Goal: Task Accomplishment & Management: Manage account settings

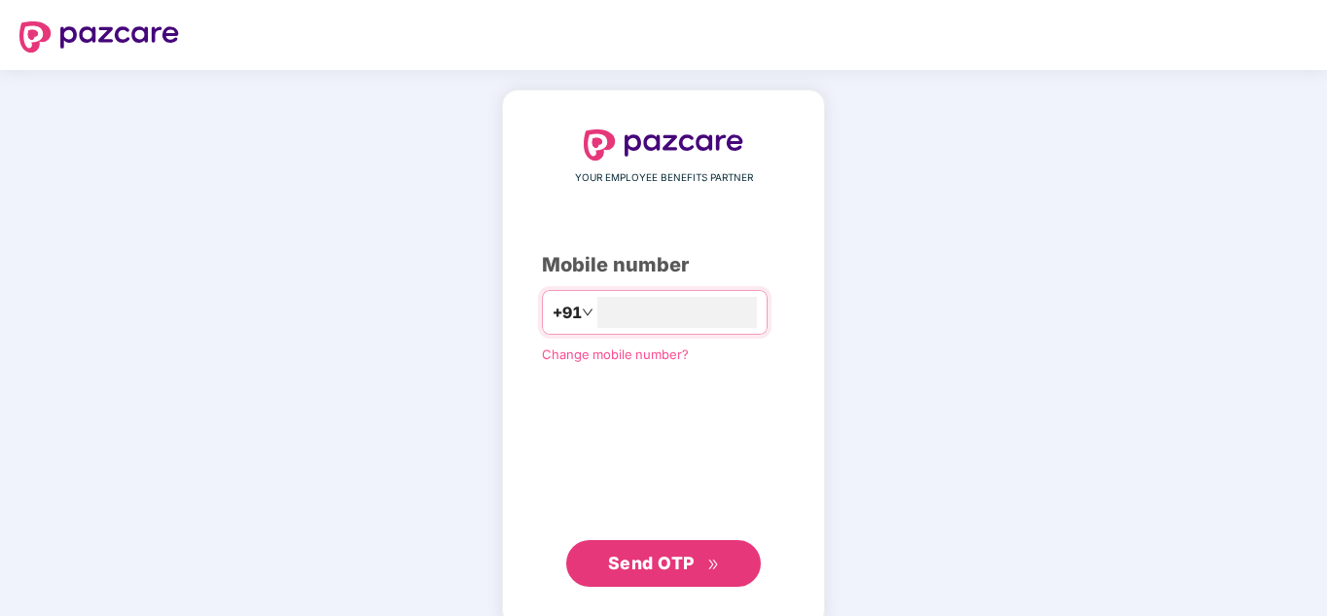
type input "**********"
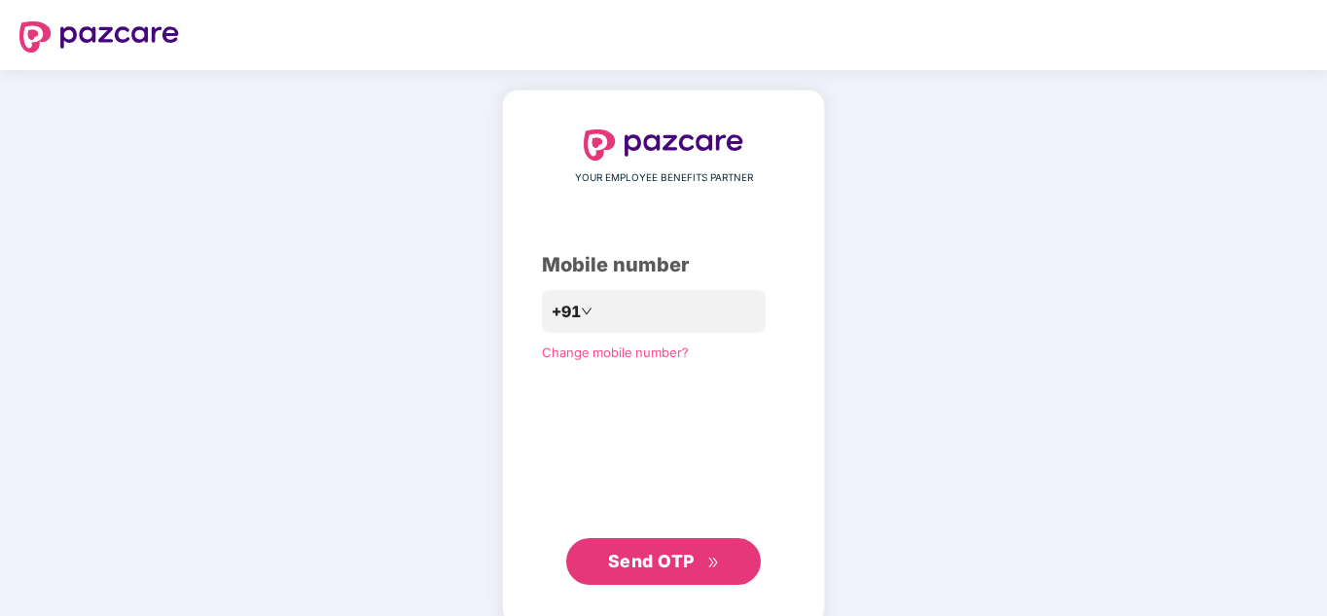
click at [670, 555] on span "Send OTP" at bounding box center [651, 561] width 87 height 20
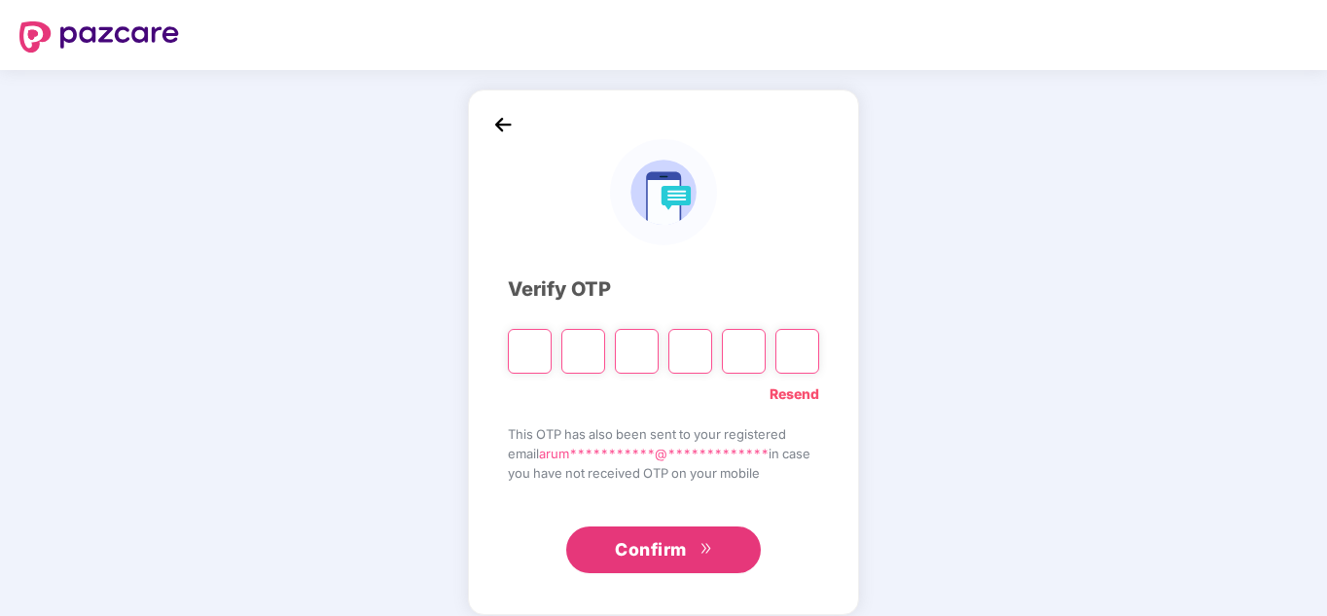
type input "*"
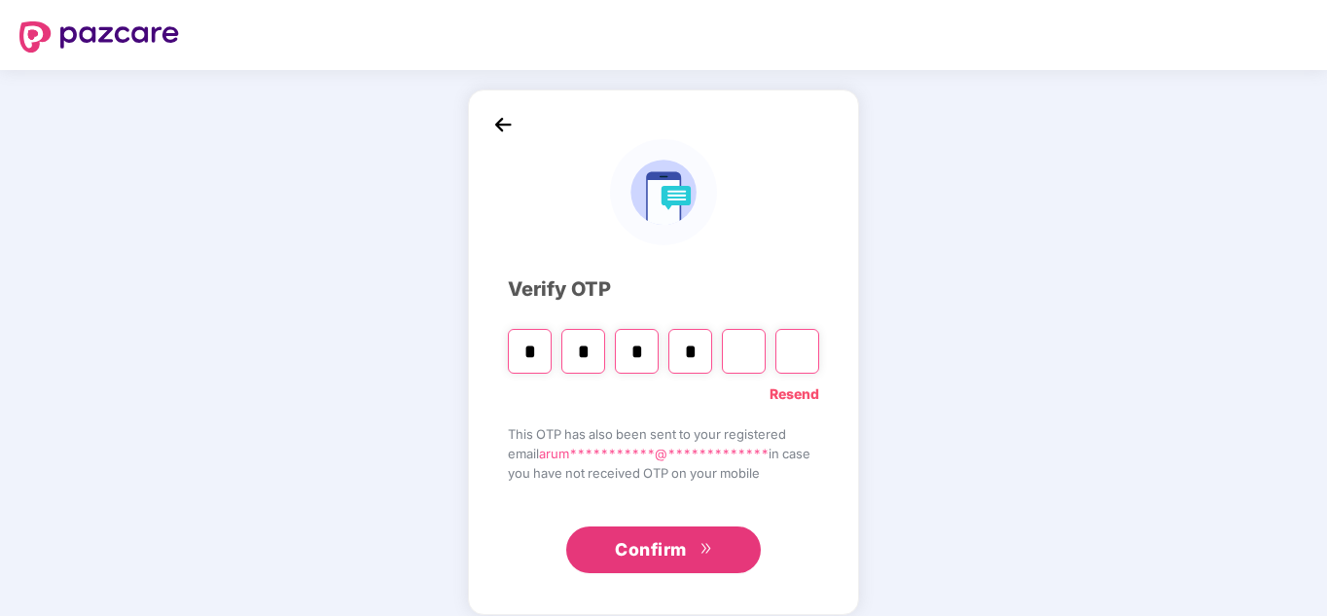
type input "*"
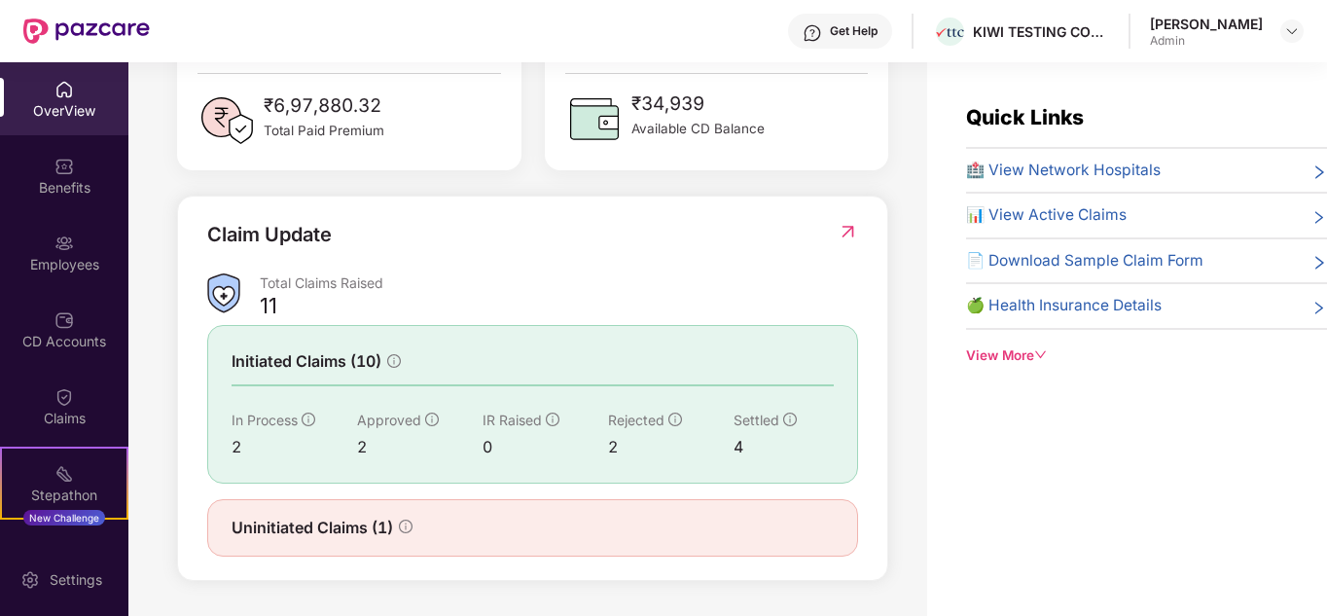
click at [1155, 313] on span "🍏 Health Insurance Details" at bounding box center [1064, 305] width 196 height 23
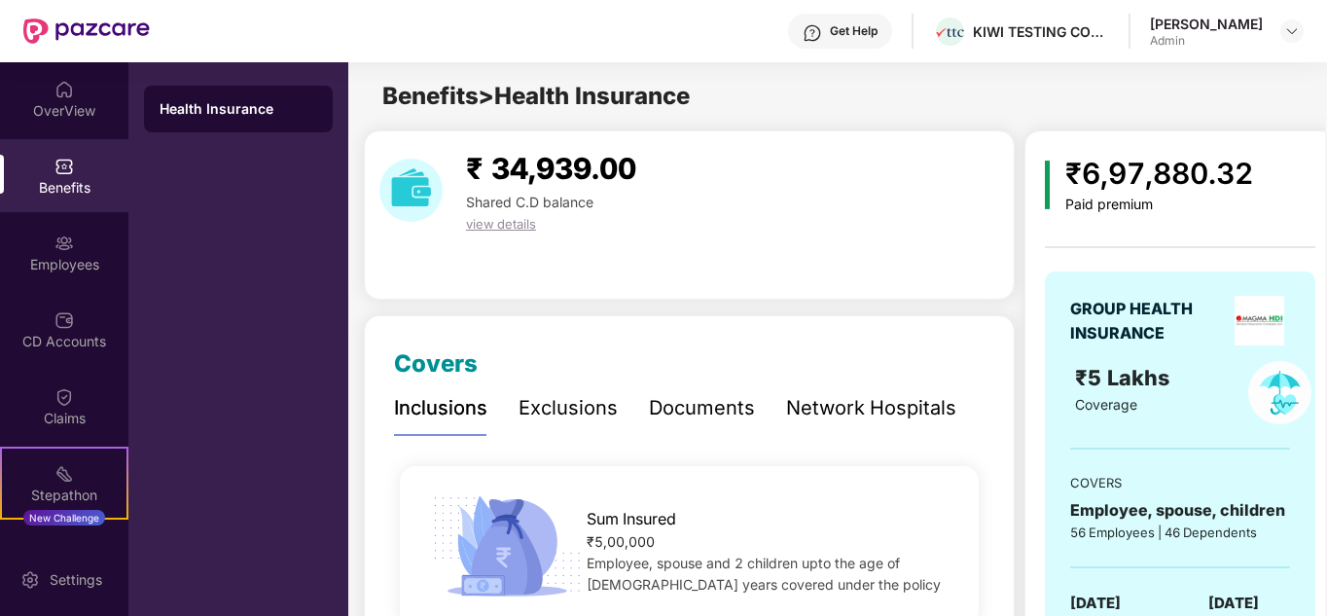
click at [715, 407] on div "Documents" at bounding box center [702, 408] width 106 height 30
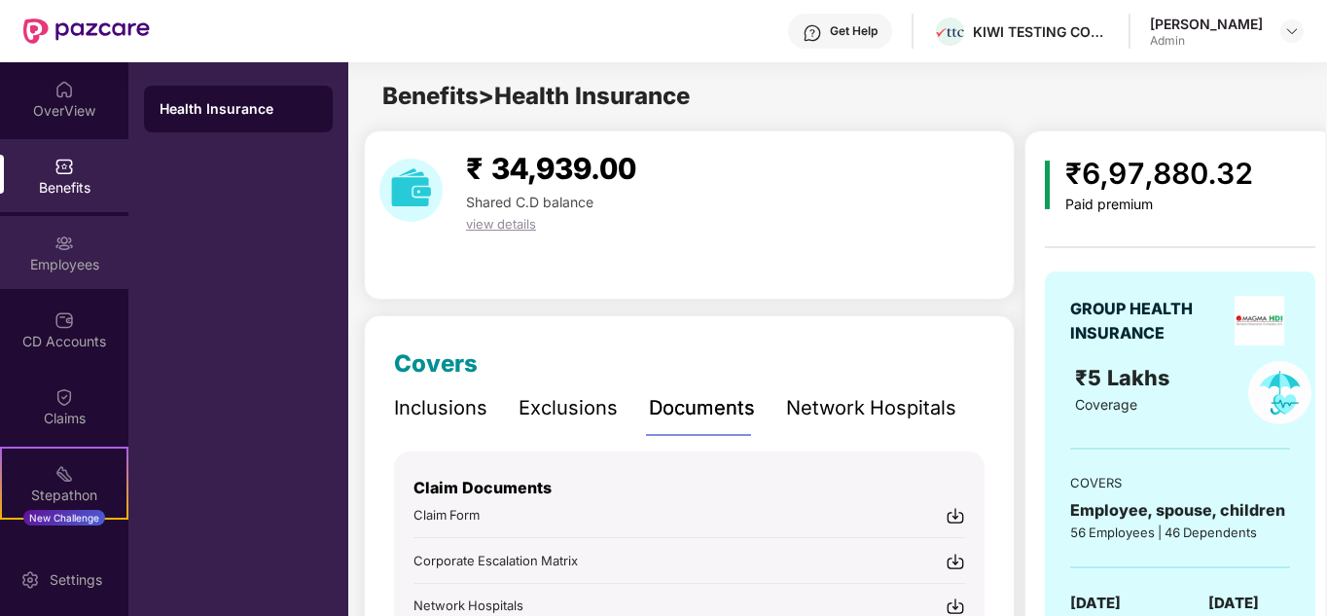
click at [75, 252] on div "Employees" at bounding box center [64, 252] width 128 height 73
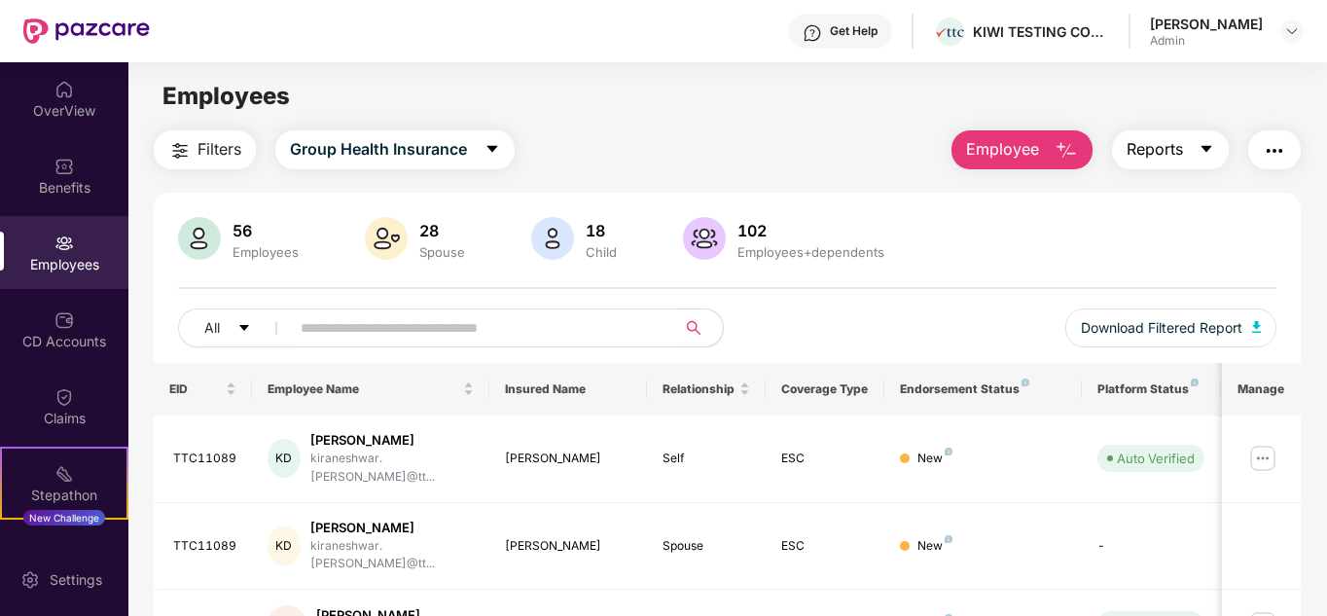
click at [1202, 150] on icon "caret-down" at bounding box center [1207, 149] width 16 height 16
click at [1269, 150] on img "button" at bounding box center [1274, 150] width 23 height 23
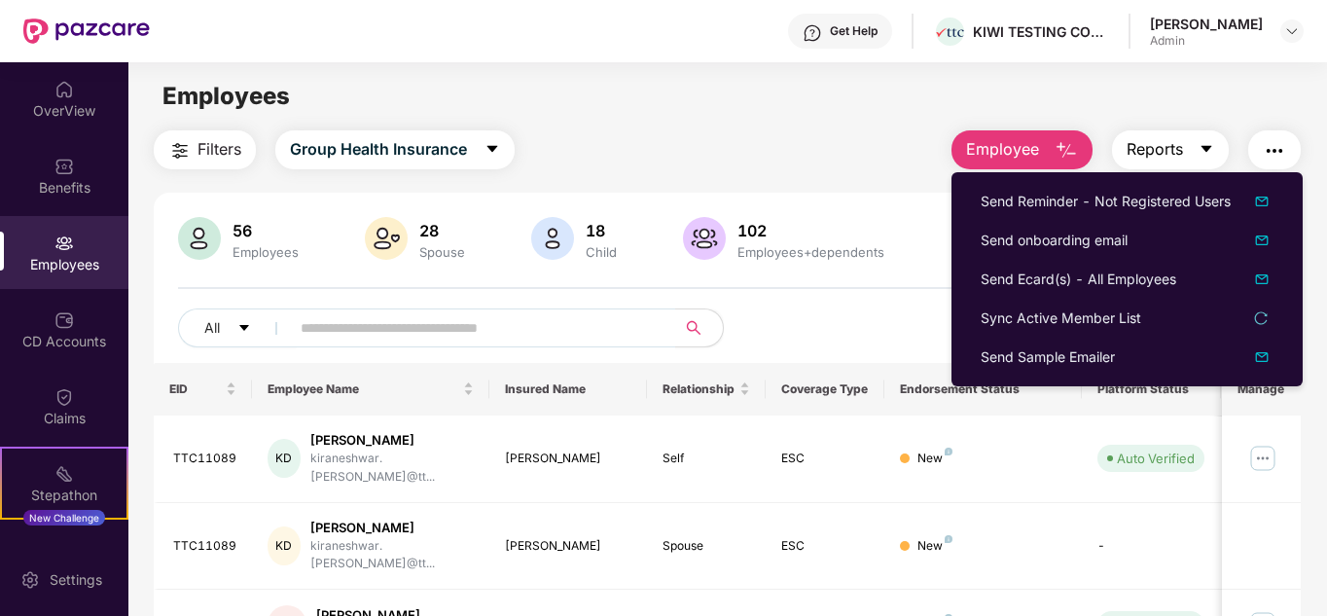
click at [1198, 140] on button "Reports" at bounding box center [1170, 149] width 117 height 39
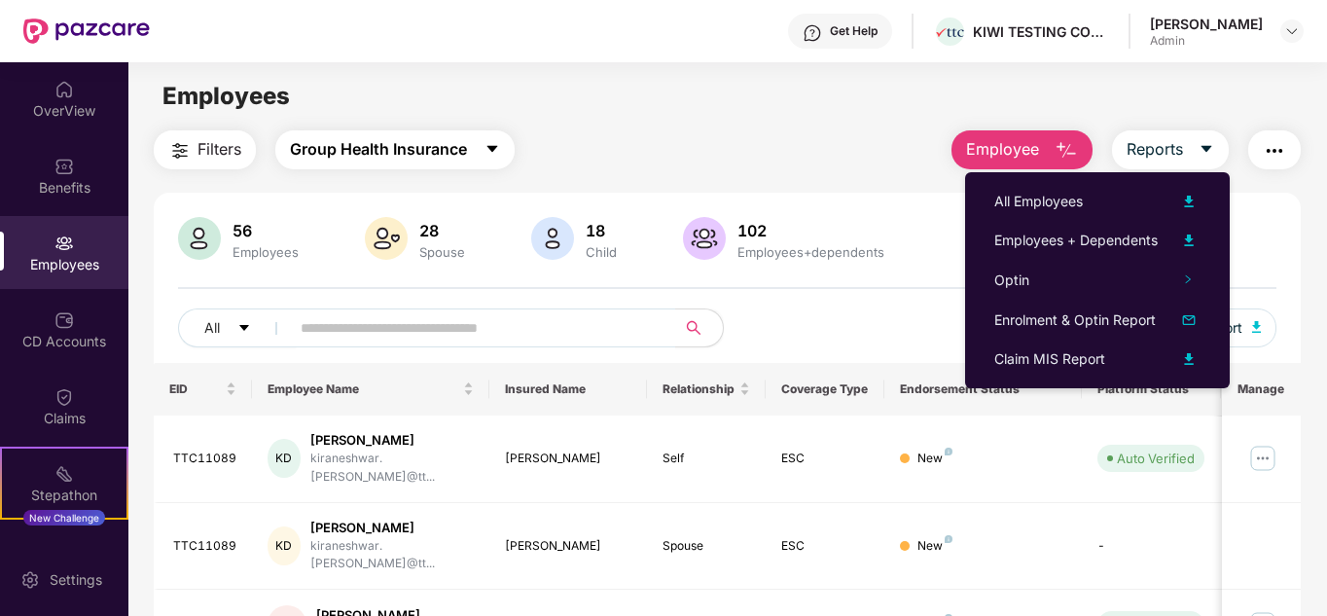
click at [420, 148] on span "Group Health Insurance" at bounding box center [378, 149] width 177 height 24
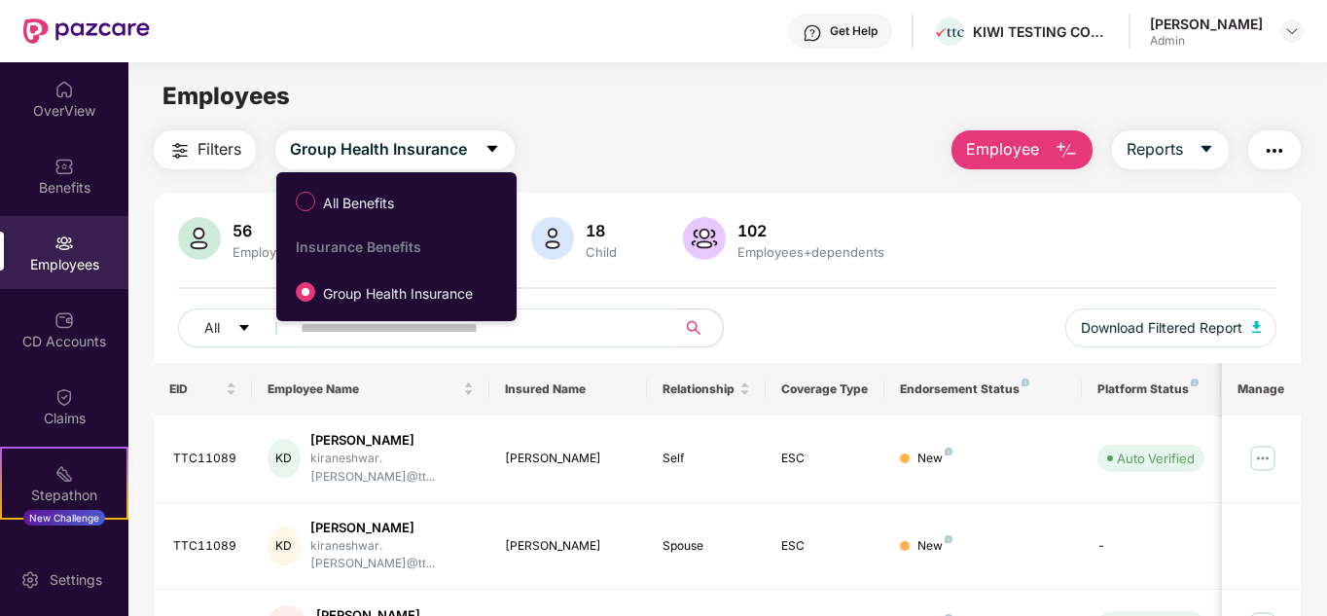
click at [599, 116] on main "Employees Filters Group Health Insurance Employee Reports 56 Employees 28 Spous…" at bounding box center [727, 370] width 1198 height 616
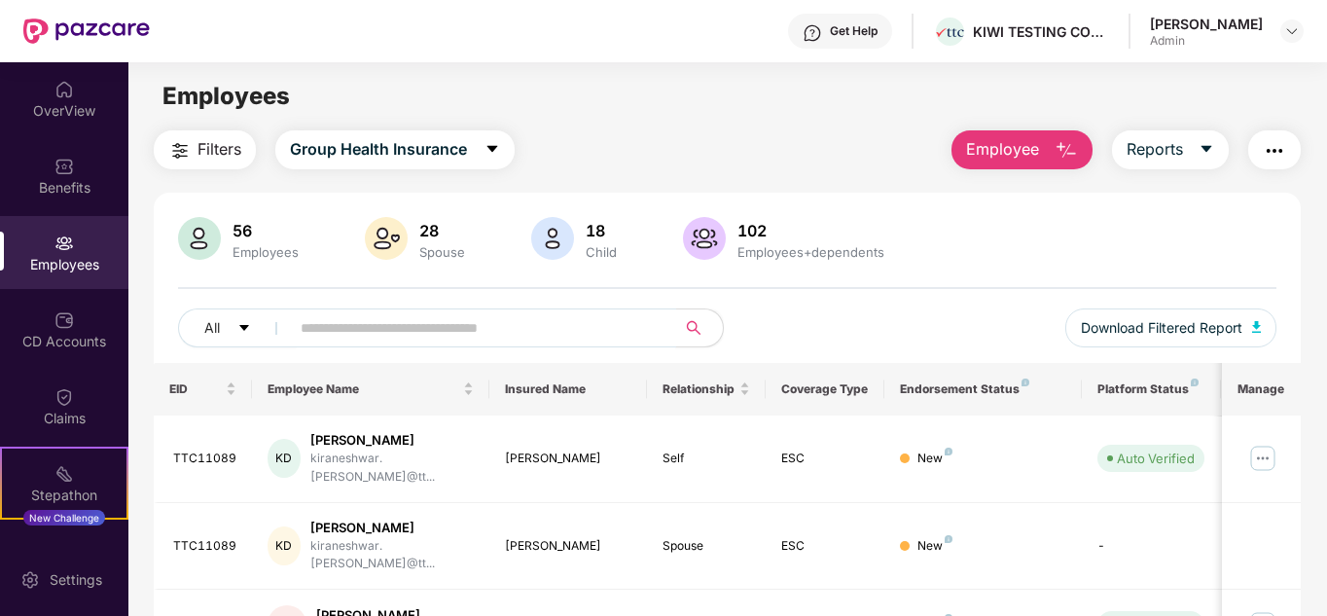
click at [386, 328] on input "text" at bounding box center [475, 327] width 349 height 29
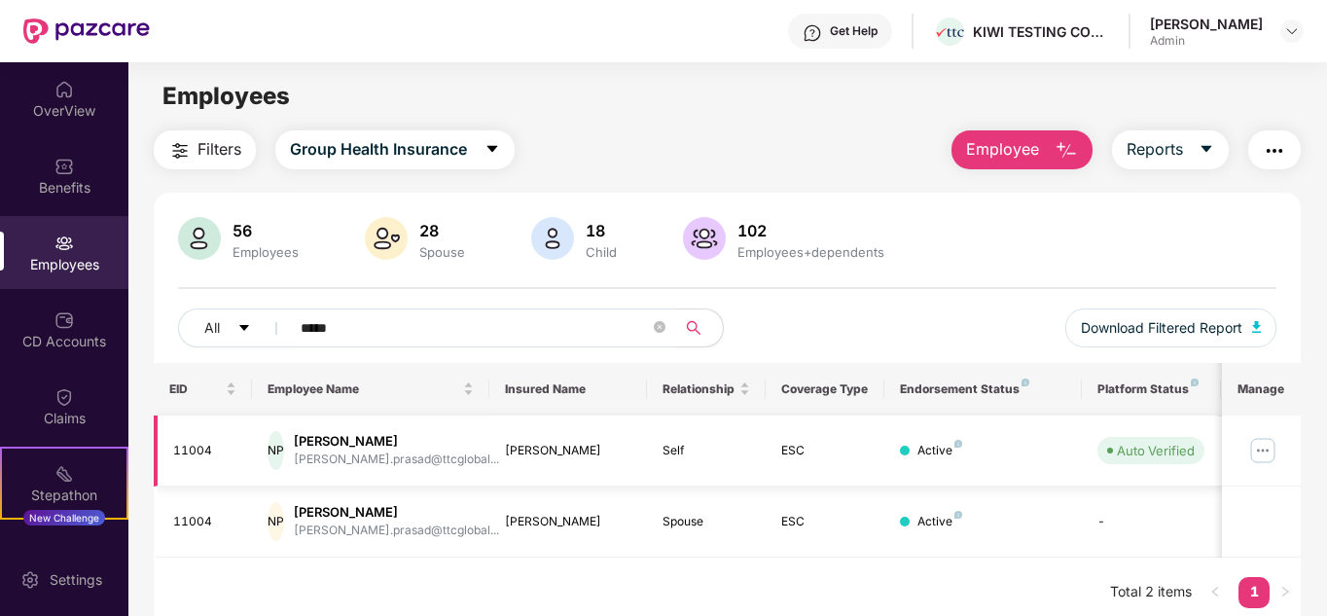
type input "*****"
click at [1259, 451] on img at bounding box center [1263, 450] width 31 height 31
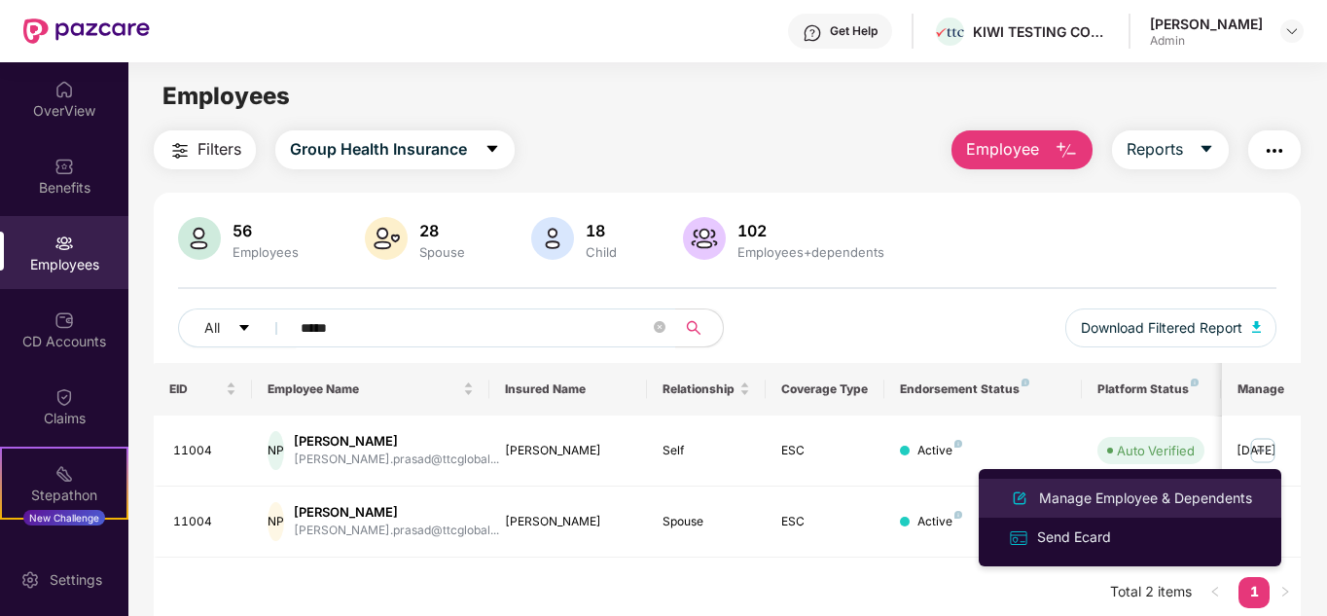
click at [1120, 493] on div "Manage Employee & Dependents" at bounding box center [1145, 498] width 221 height 21
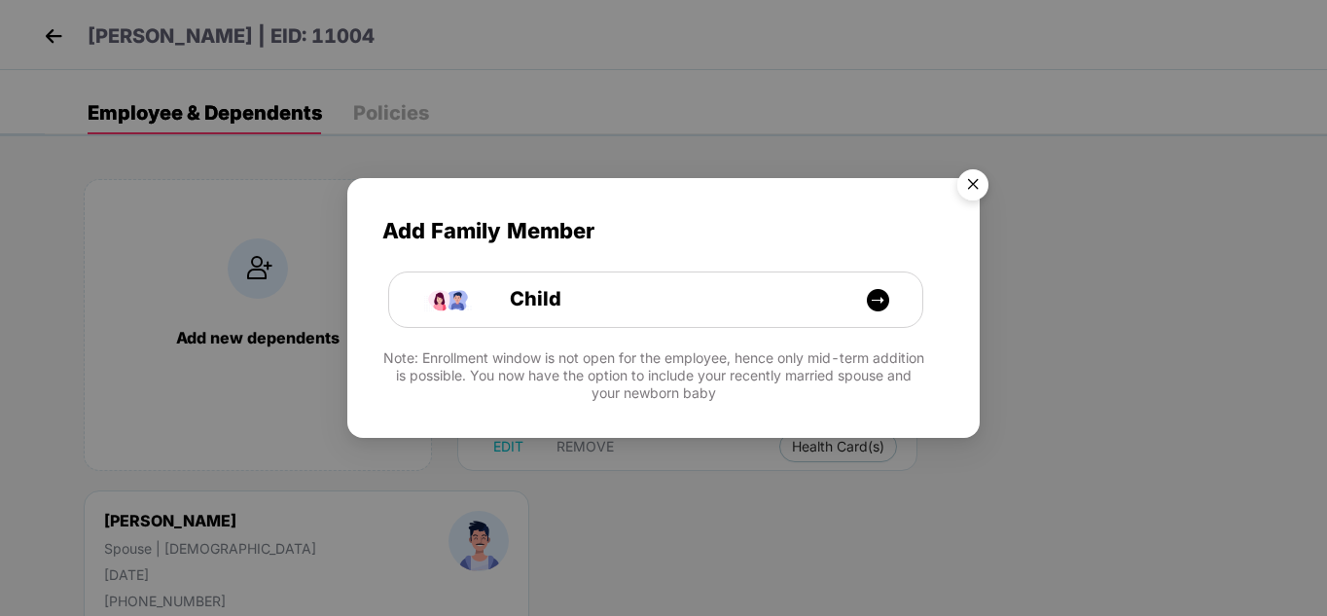
click at [983, 183] on img "Close" at bounding box center [973, 188] width 54 height 54
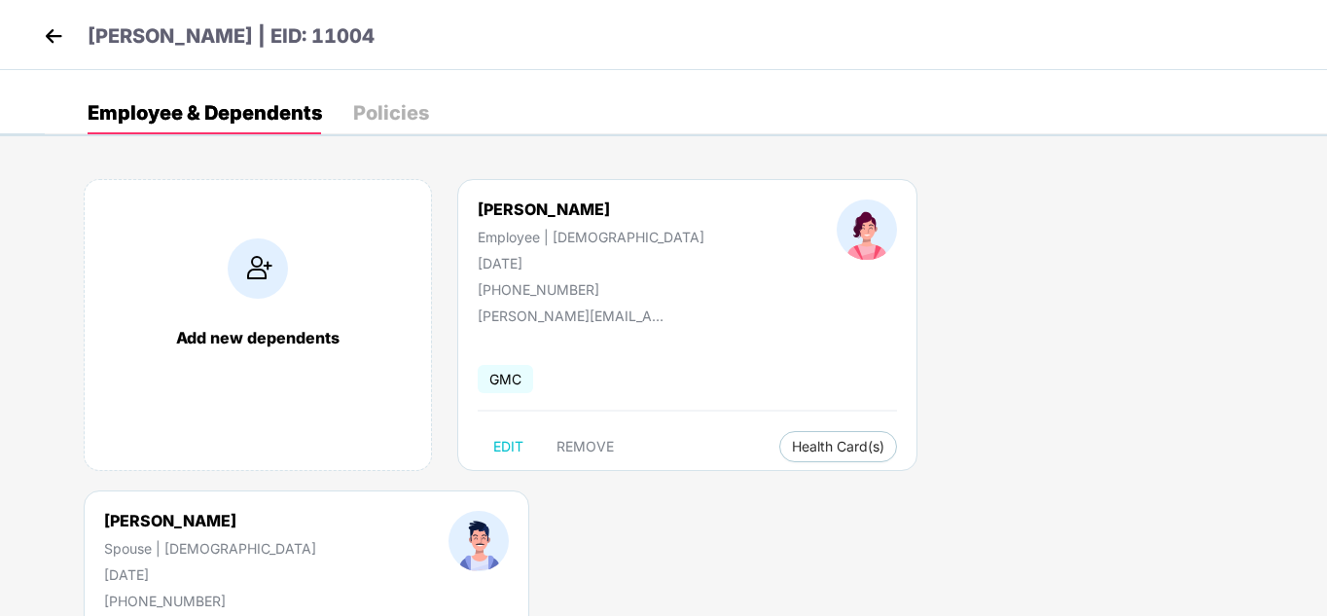
click at [414, 121] on div "Policies" at bounding box center [391, 112] width 76 height 19
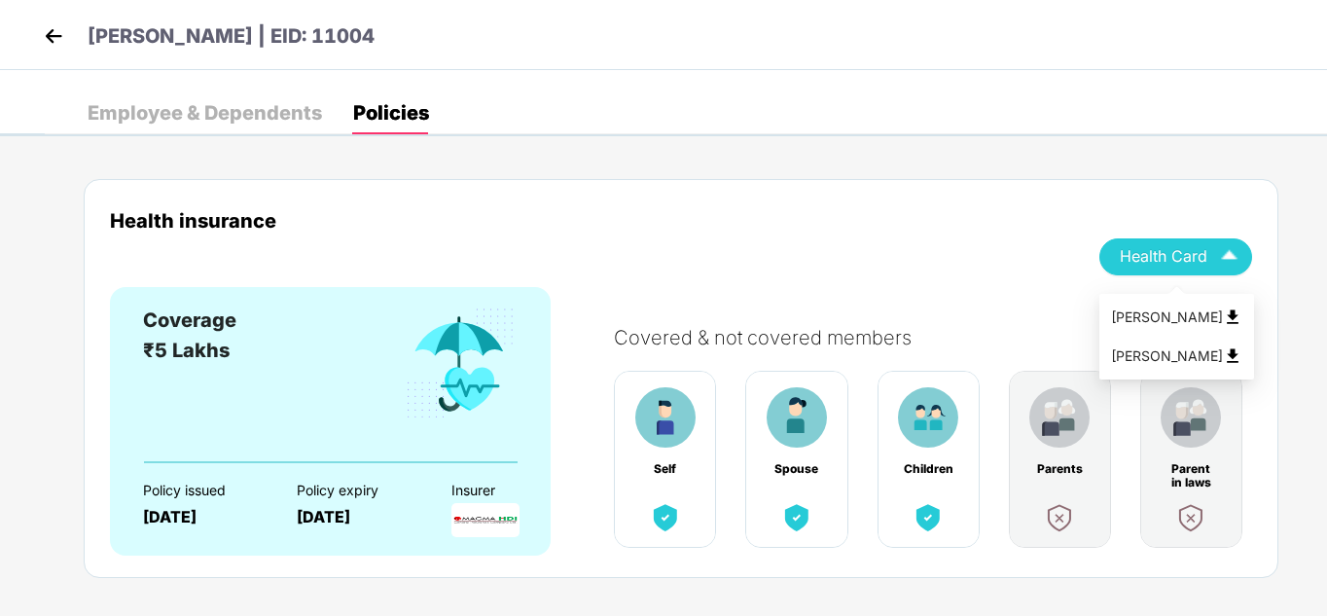
click at [1206, 252] on span "Health Card" at bounding box center [1164, 256] width 88 height 11
click at [1189, 307] on div "[PERSON_NAME]" at bounding box center [1176, 317] width 131 height 21
click at [60, 31] on img at bounding box center [53, 35] width 29 height 29
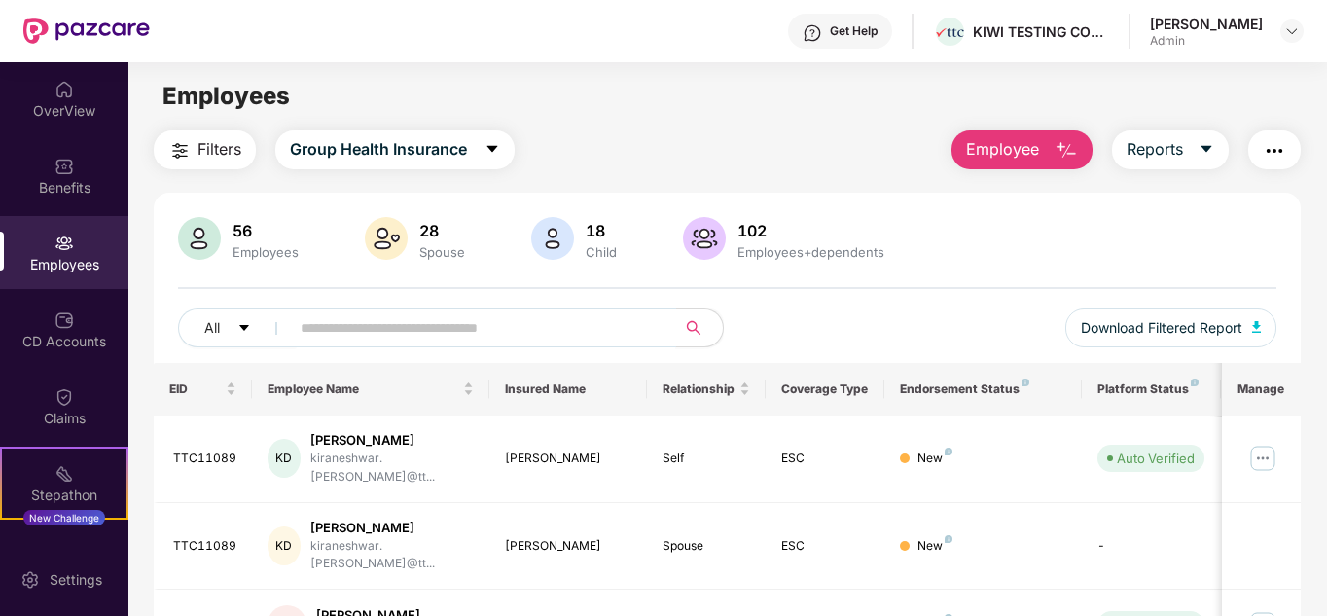
click at [493, 344] on span at bounding box center [476, 327] width 399 height 39
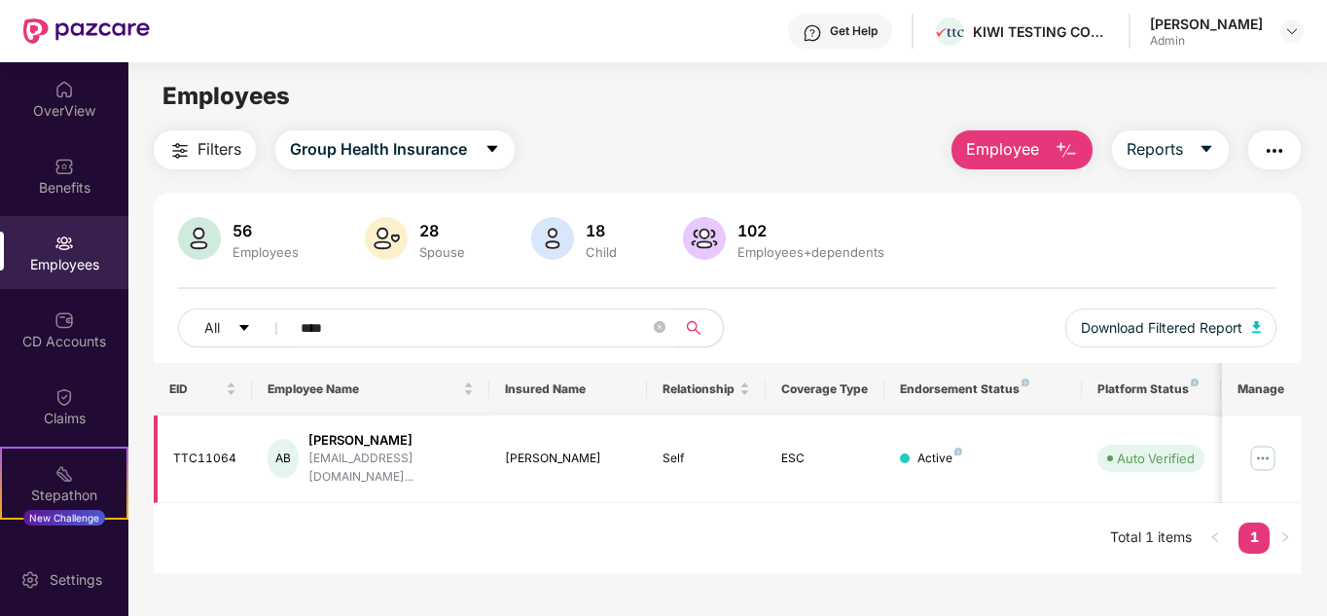
type input "****"
click at [1272, 446] on img at bounding box center [1263, 458] width 31 height 31
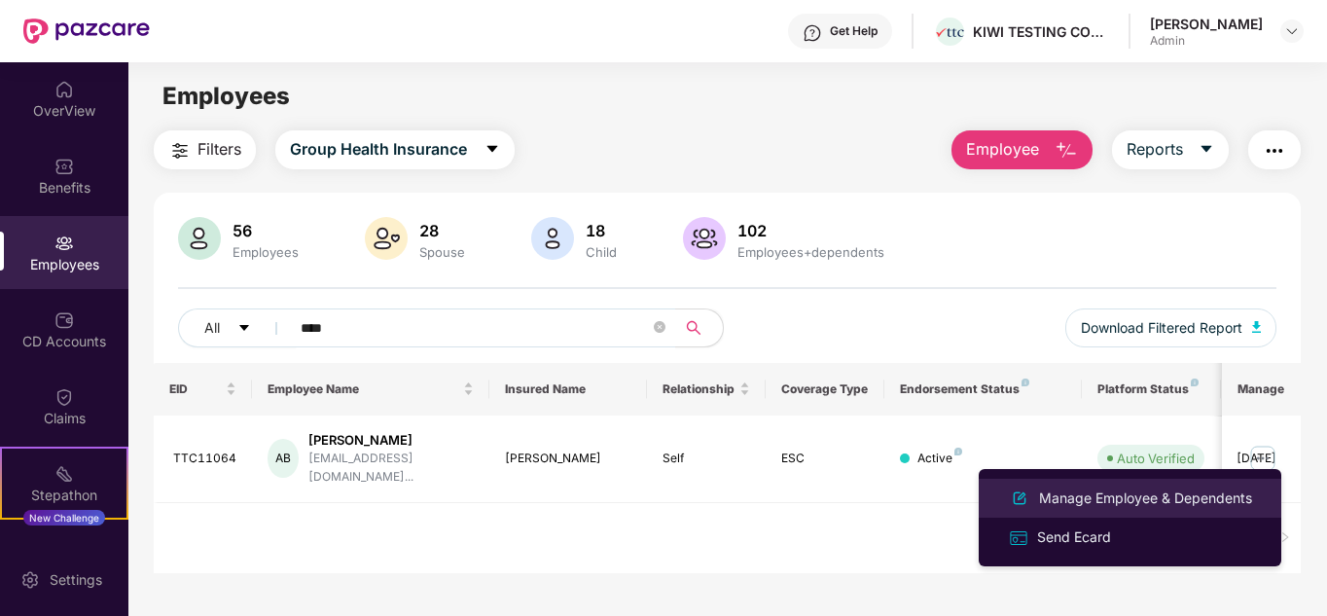
click at [1158, 500] on div "Manage Employee & Dependents" at bounding box center [1145, 498] width 221 height 21
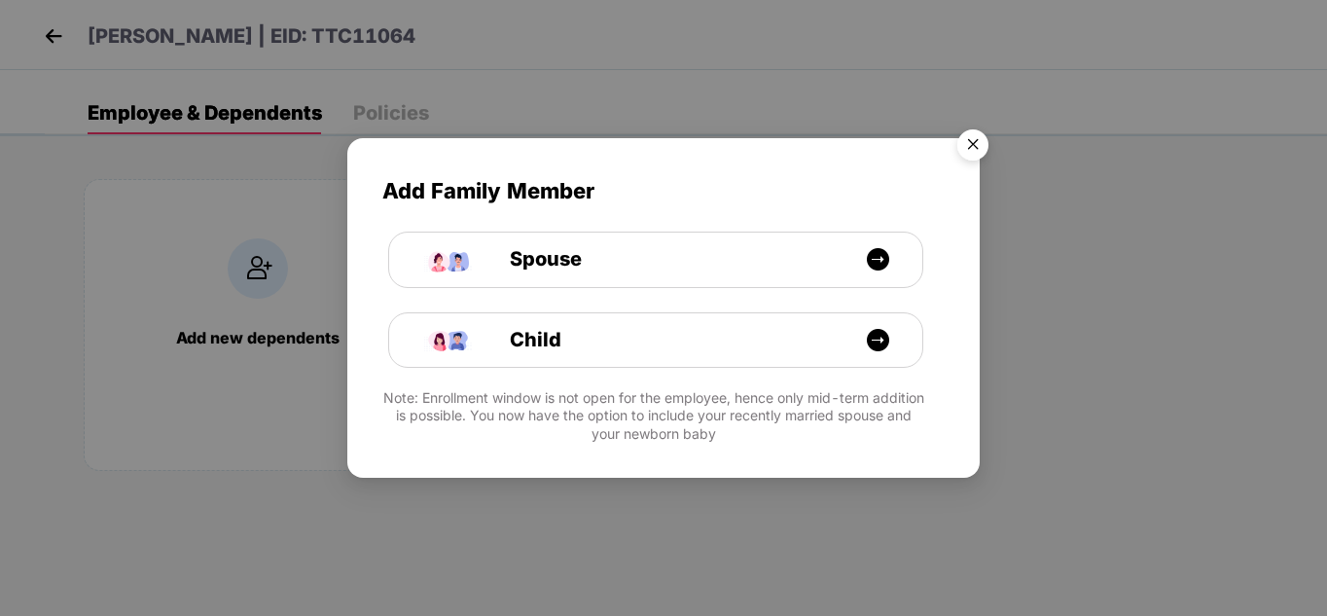
click at [976, 143] on img "Close" at bounding box center [973, 148] width 54 height 54
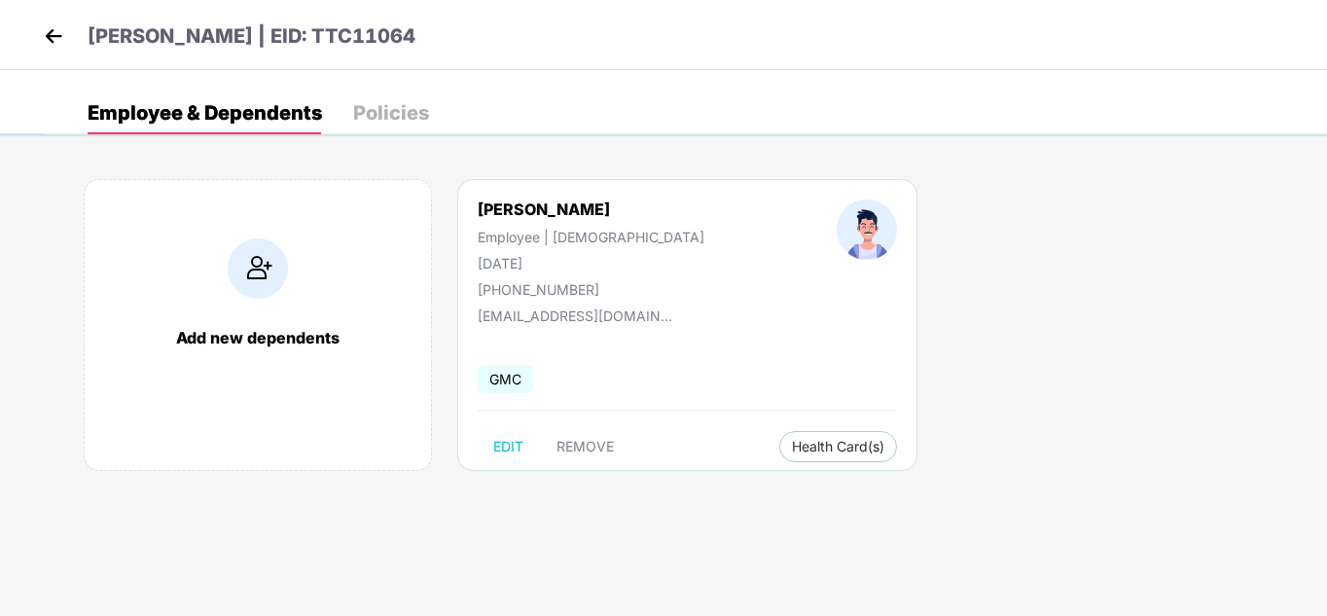
click at [445, 126] on div "Employee & Dependents Policies" at bounding box center [686, 112] width 1283 height 43
click at [410, 113] on div "Policies" at bounding box center [391, 112] width 76 height 19
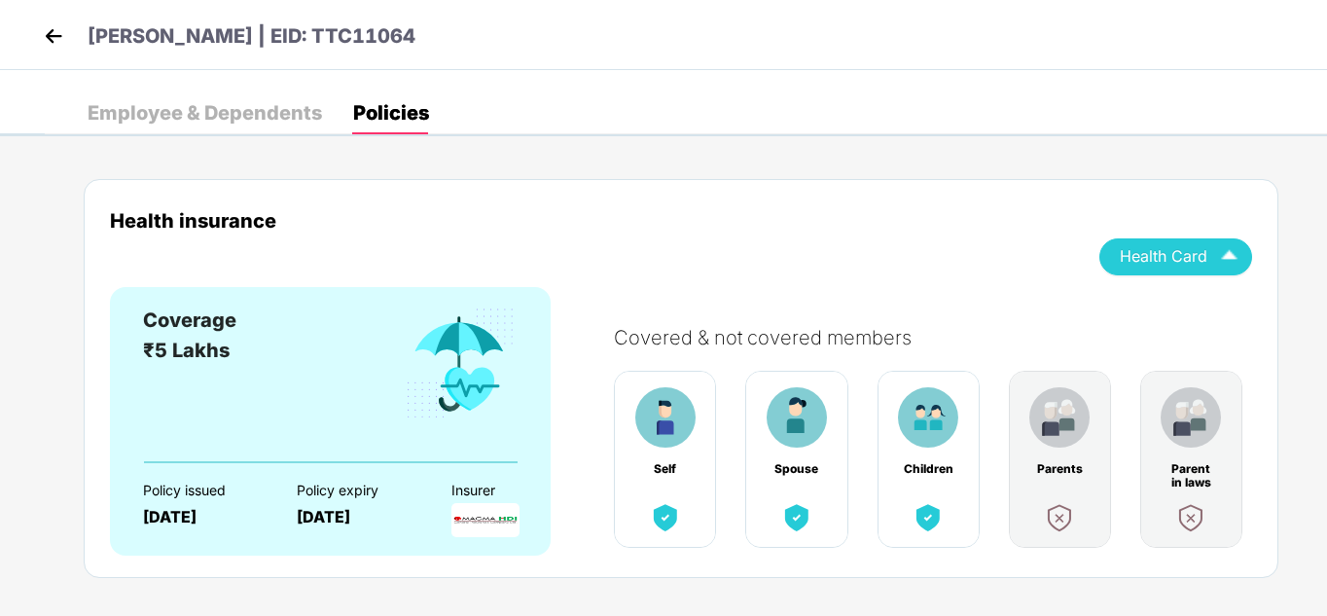
click at [1235, 252] on img "button" at bounding box center [1229, 256] width 34 height 34
click at [1171, 320] on div "[PERSON_NAME]" at bounding box center [1176, 317] width 131 height 21
click at [175, 116] on div "Employee & Dependents" at bounding box center [205, 112] width 235 height 19
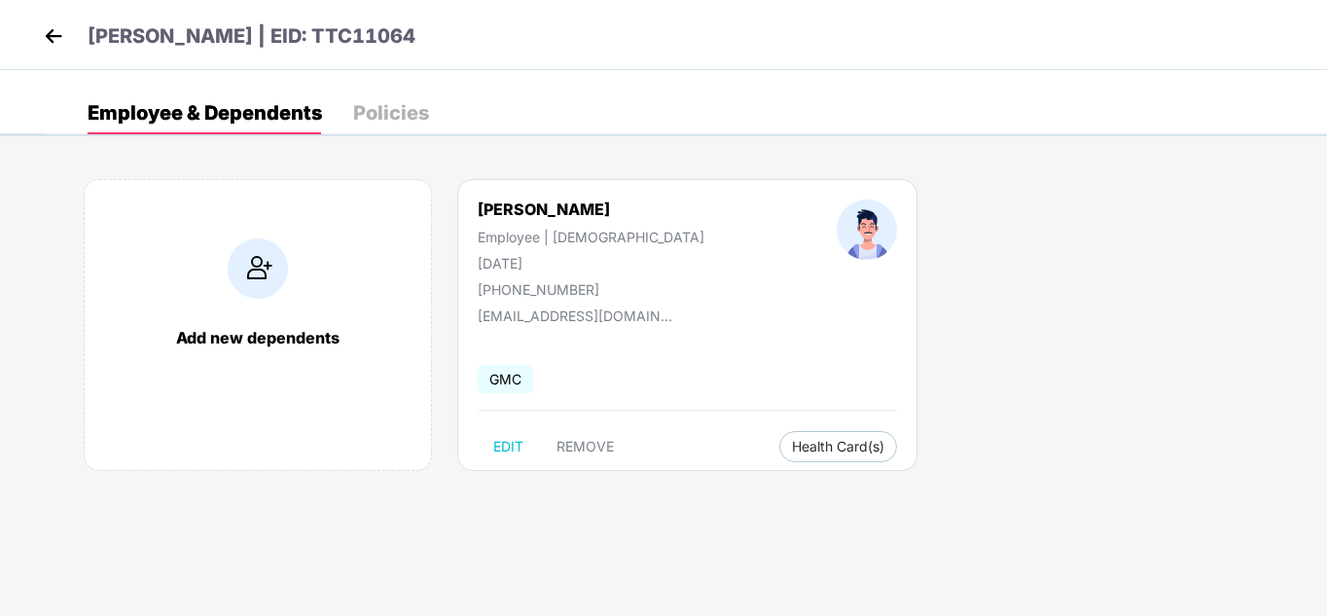
click at [60, 31] on img at bounding box center [53, 35] width 29 height 29
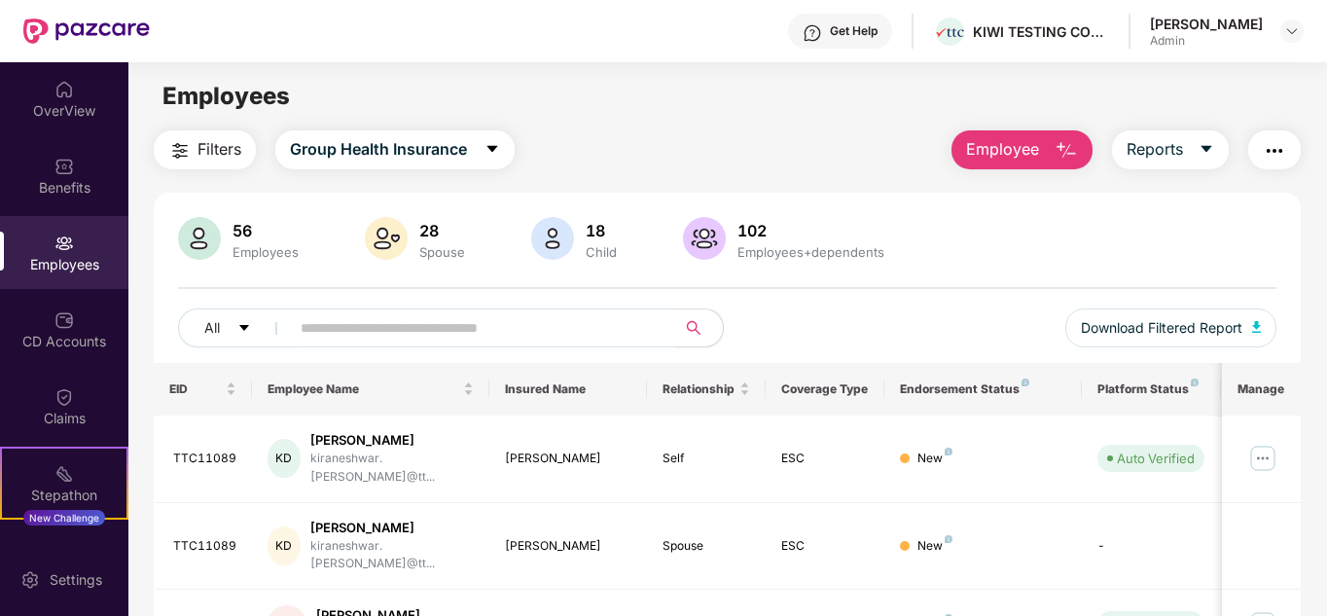
click at [491, 347] on div "All Download Filtered Report" at bounding box center [728, 335] width 1100 height 54
click at [494, 339] on input "text" at bounding box center [475, 327] width 349 height 29
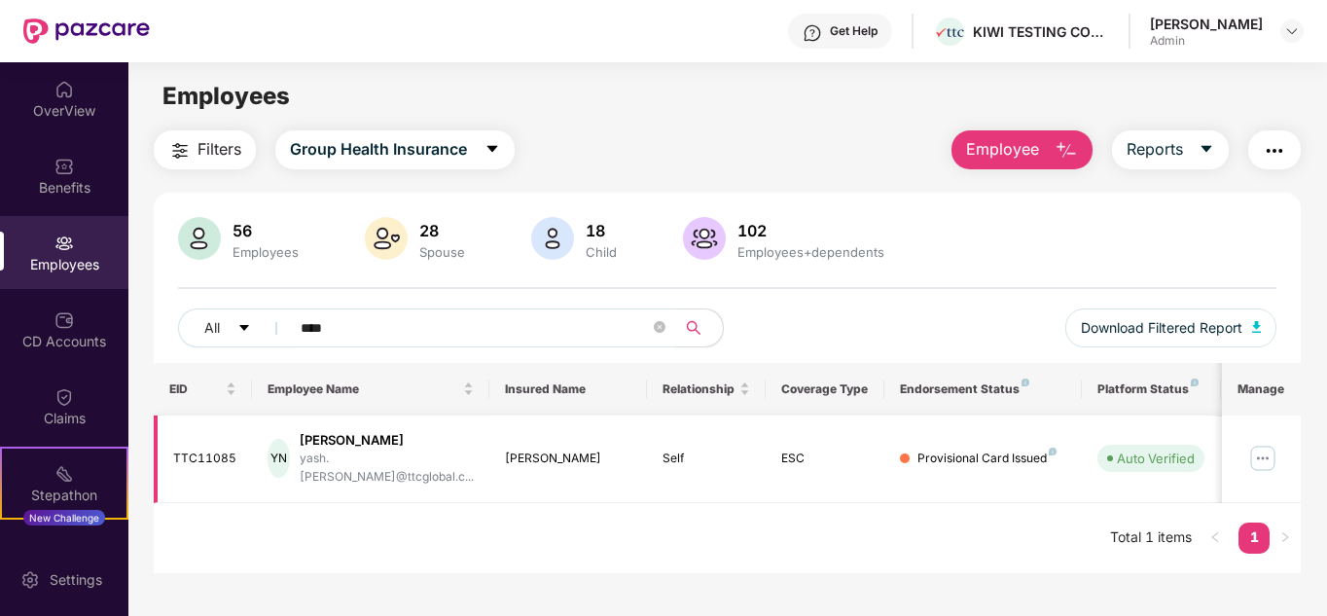
type input "****"
click at [1268, 445] on img at bounding box center [1263, 458] width 31 height 31
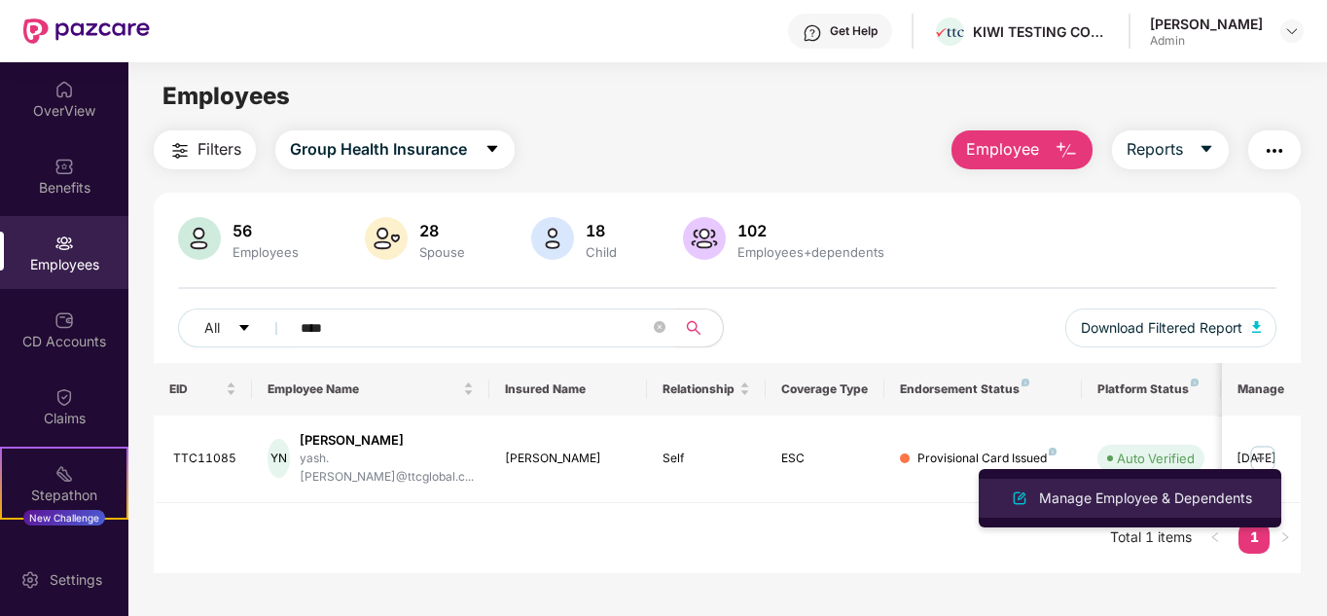
click at [1213, 495] on div "Manage Employee & Dependents" at bounding box center [1145, 498] width 221 height 21
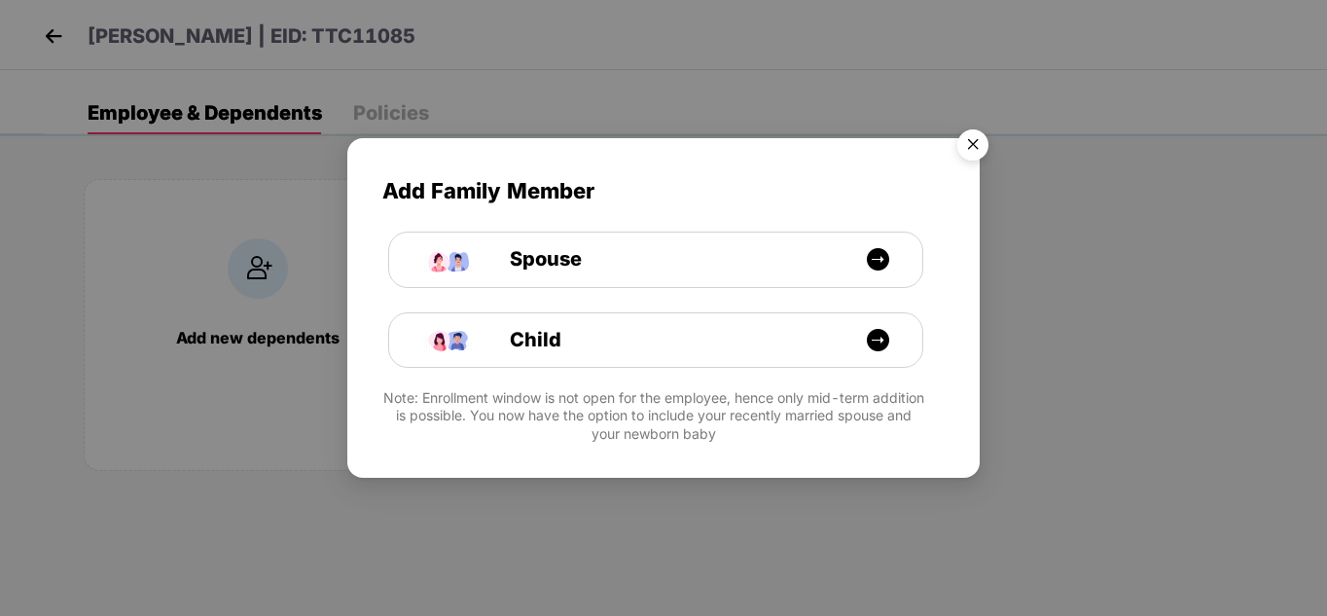
click at [973, 144] on img "Close" at bounding box center [973, 148] width 54 height 54
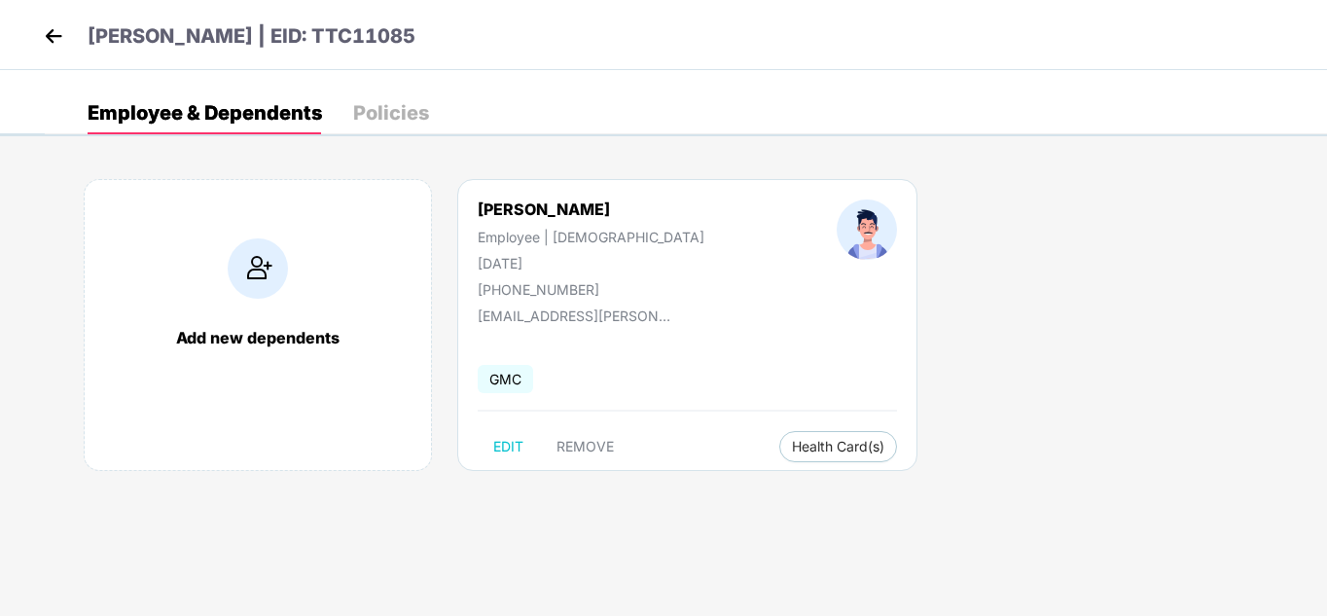
click at [416, 113] on div "Policies" at bounding box center [391, 112] width 76 height 19
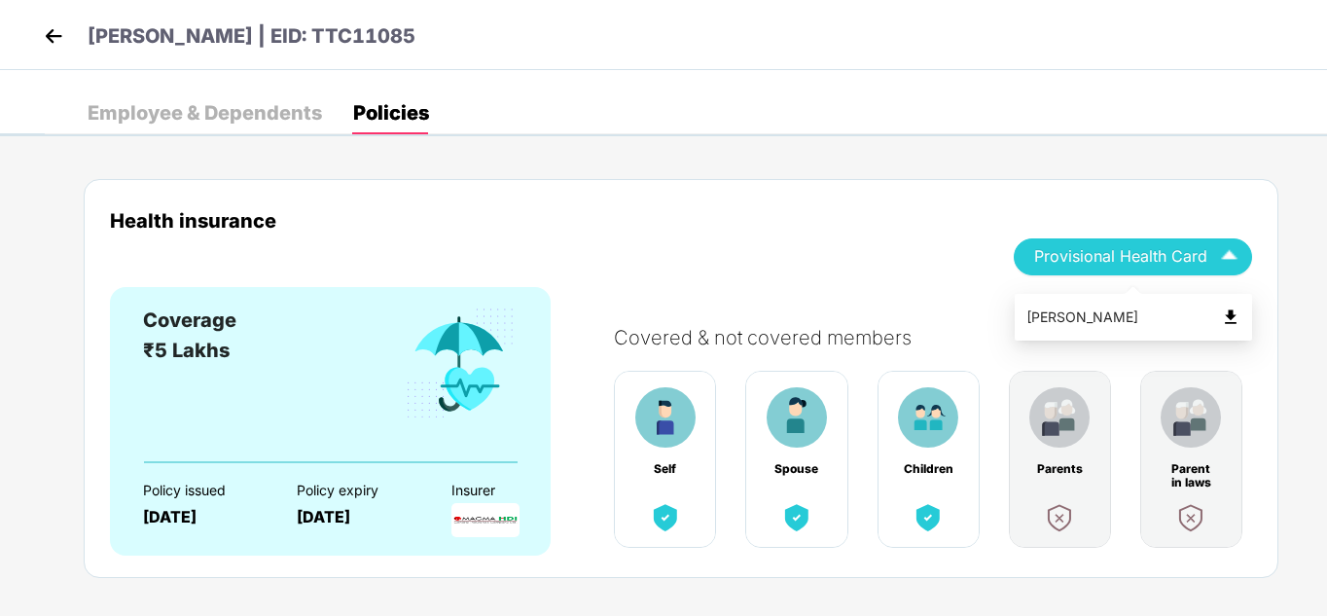
click at [1142, 251] on span "Provisional Health Card" at bounding box center [1120, 256] width 173 height 11
click at [1125, 319] on div "[PERSON_NAME]" at bounding box center [1134, 317] width 214 height 21
click at [59, 38] on img at bounding box center [53, 35] width 29 height 29
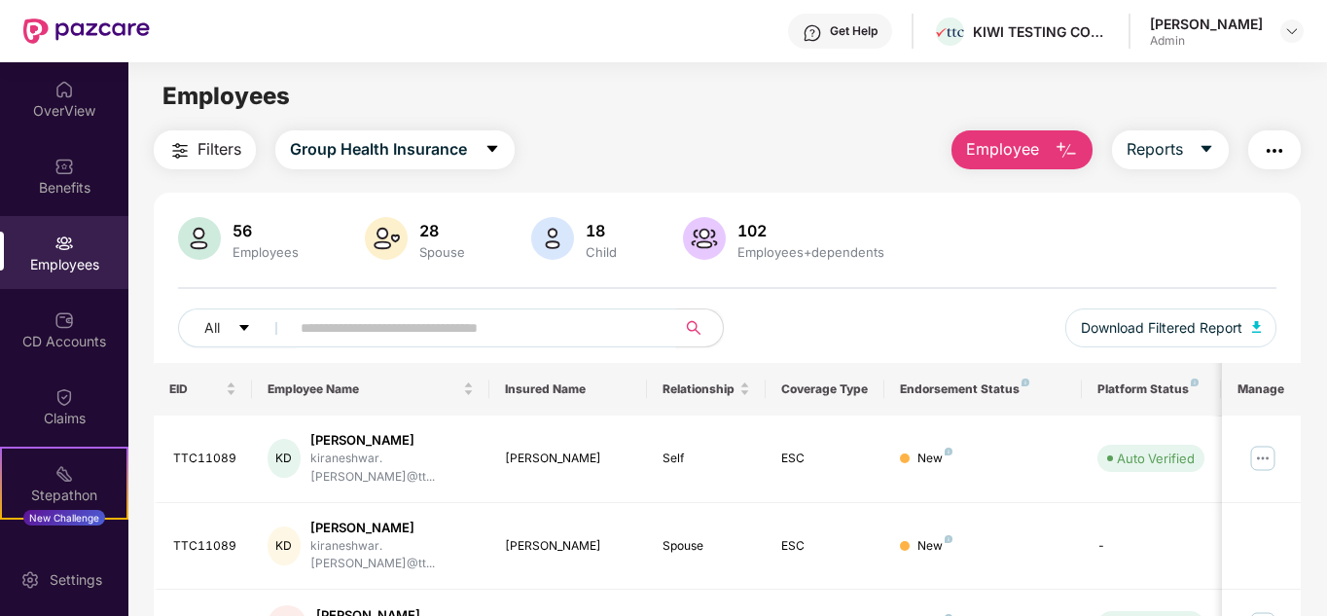
click at [589, 335] on input "text" at bounding box center [475, 327] width 349 height 29
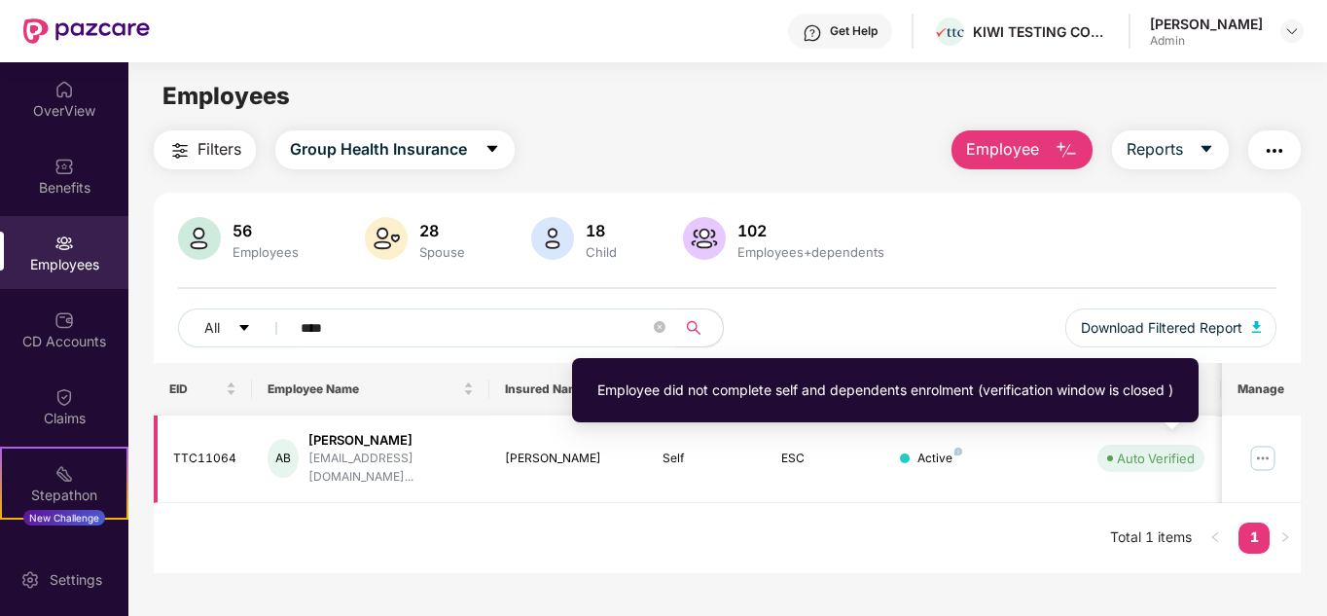
type input "****"
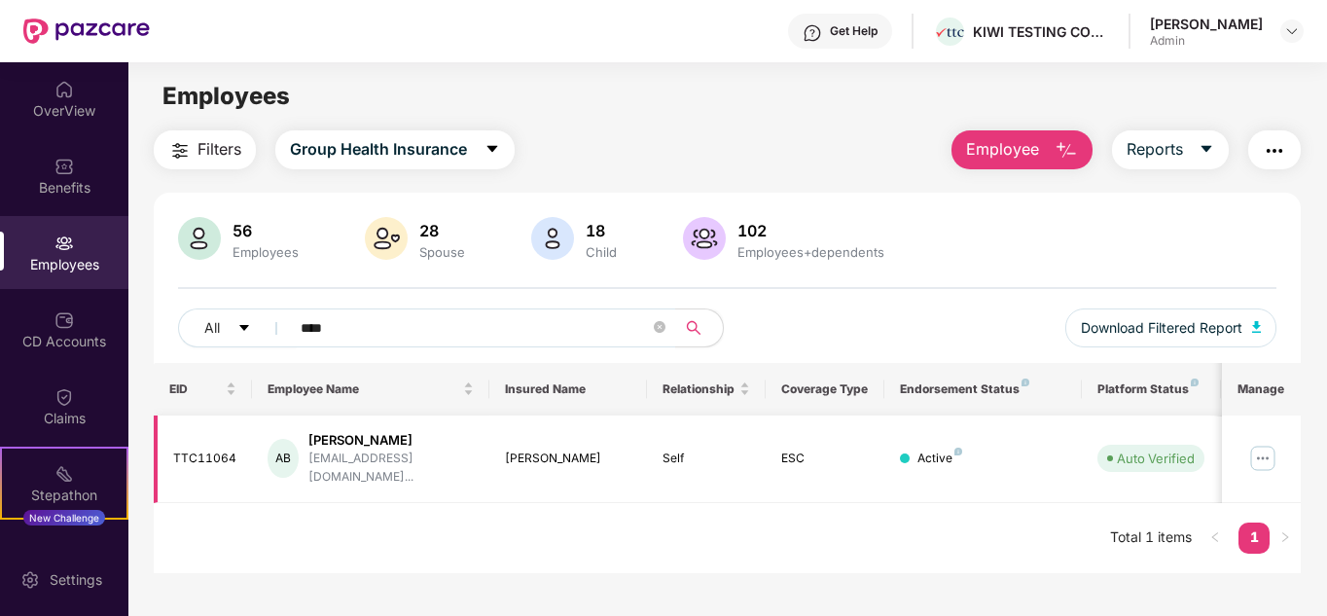
click at [1272, 443] on img at bounding box center [1263, 458] width 31 height 31
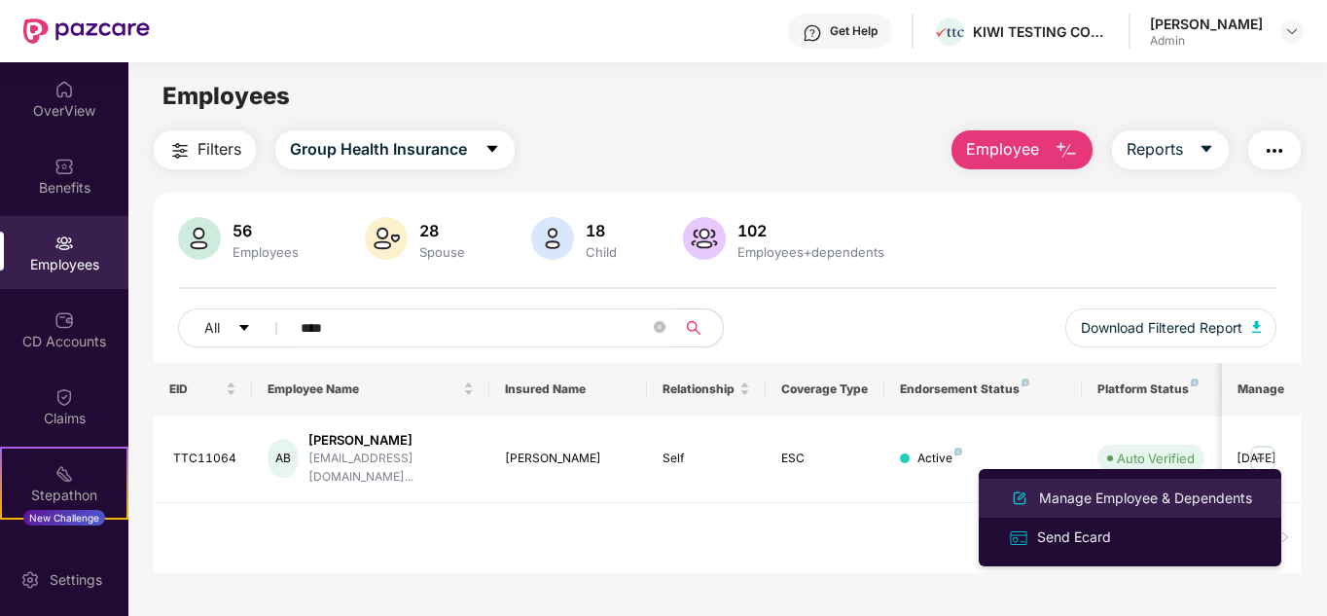
click at [1163, 493] on div "Manage Employee & Dependents" at bounding box center [1145, 498] width 221 height 21
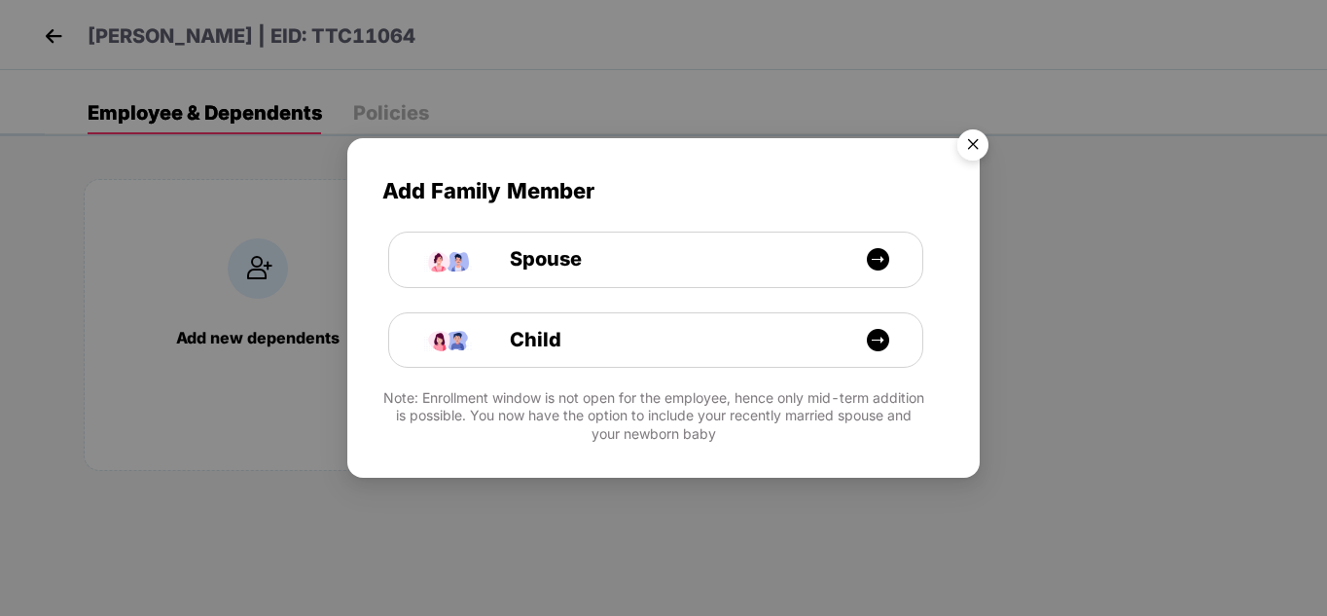
click at [962, 142] on img "Close" at bounding box center [973, 148] width 54 height 54
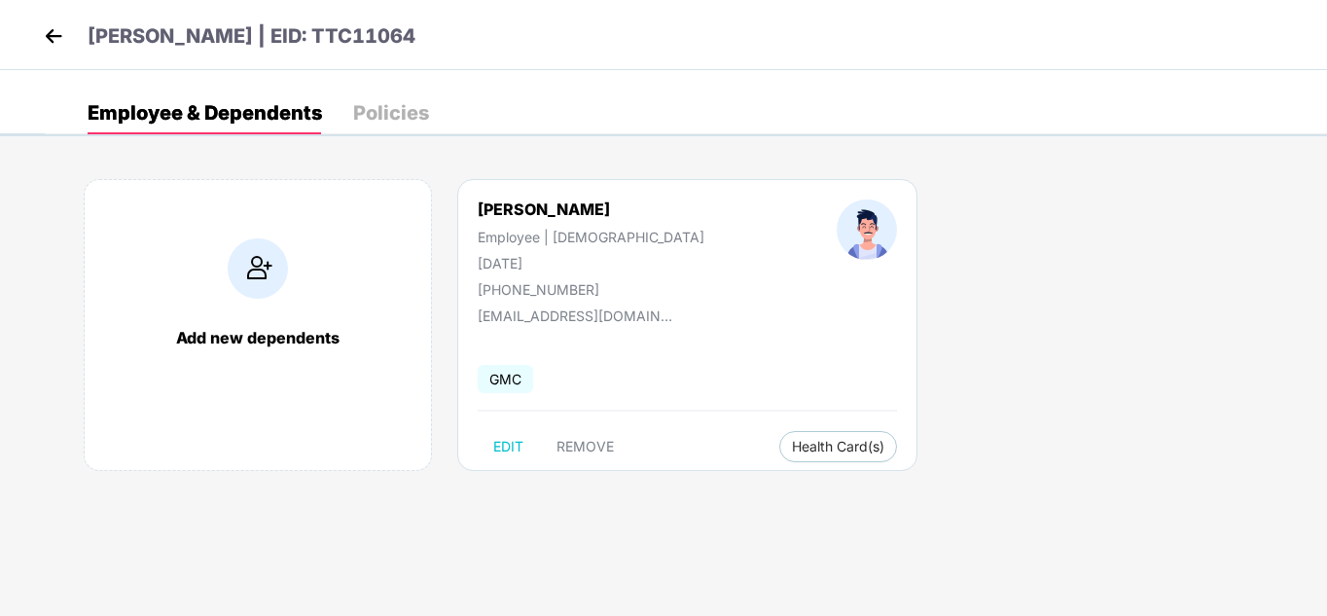
click at [406, 119] on div "Policies" at bounding box center [391, 112] width 76 height 19
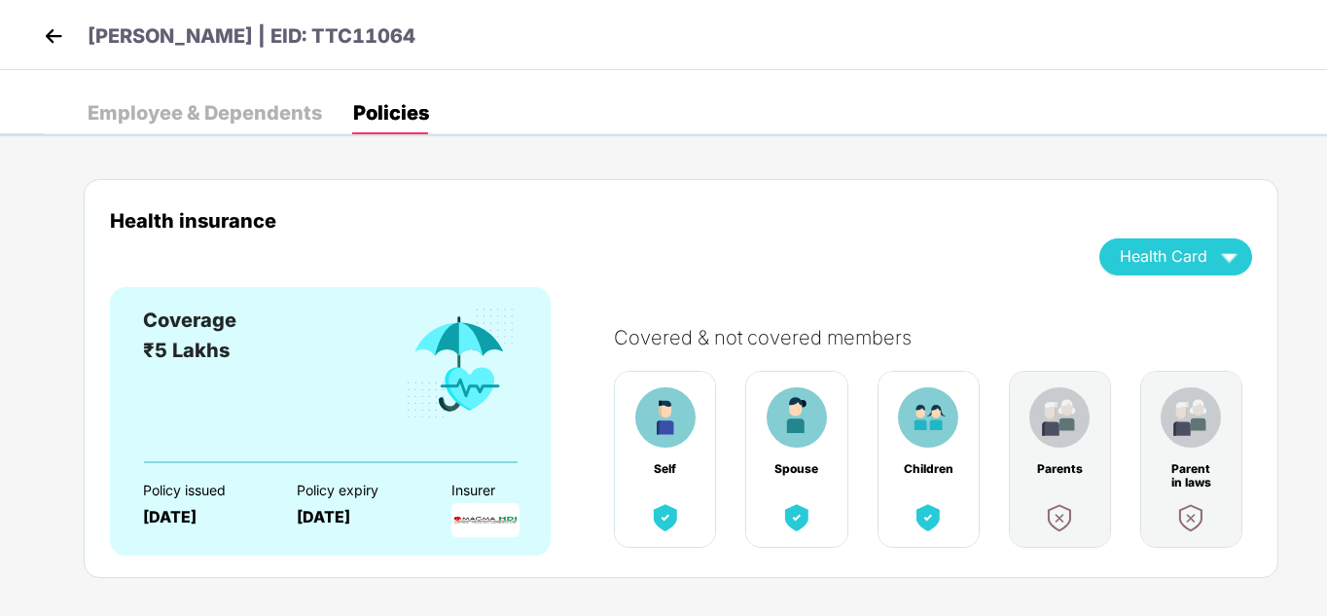
click at [1185, 251] on span "Health Card" at bounding box center [1164, 256] width 88 height 11
click at [1163, 317] on div "[PERSON_NAME]" at bounding box center [1176, 317] width 131 height 21
click at [54, 31] on img at bounding box center [53, 35] width 29 height 29
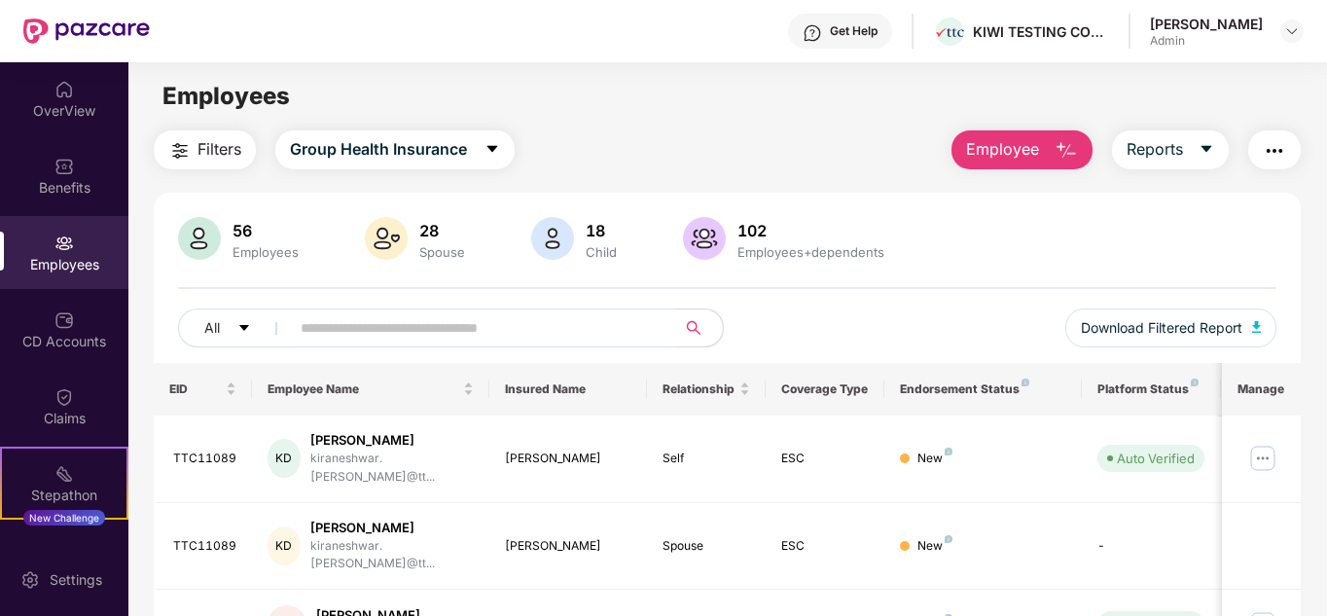
click at [431, 331] on input "text" at bounding box center [475, 327] width 349 height 29
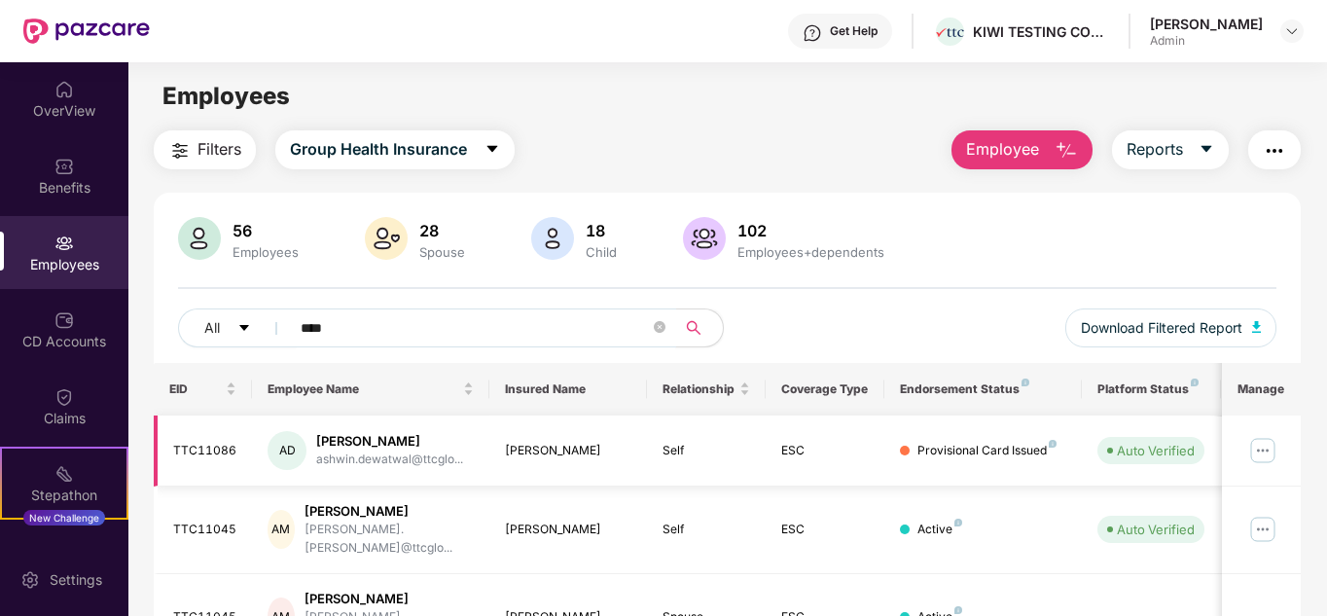
type input "****"
click at [1277, 449] on img at bounding box center [1263, 450] width 31 height 31
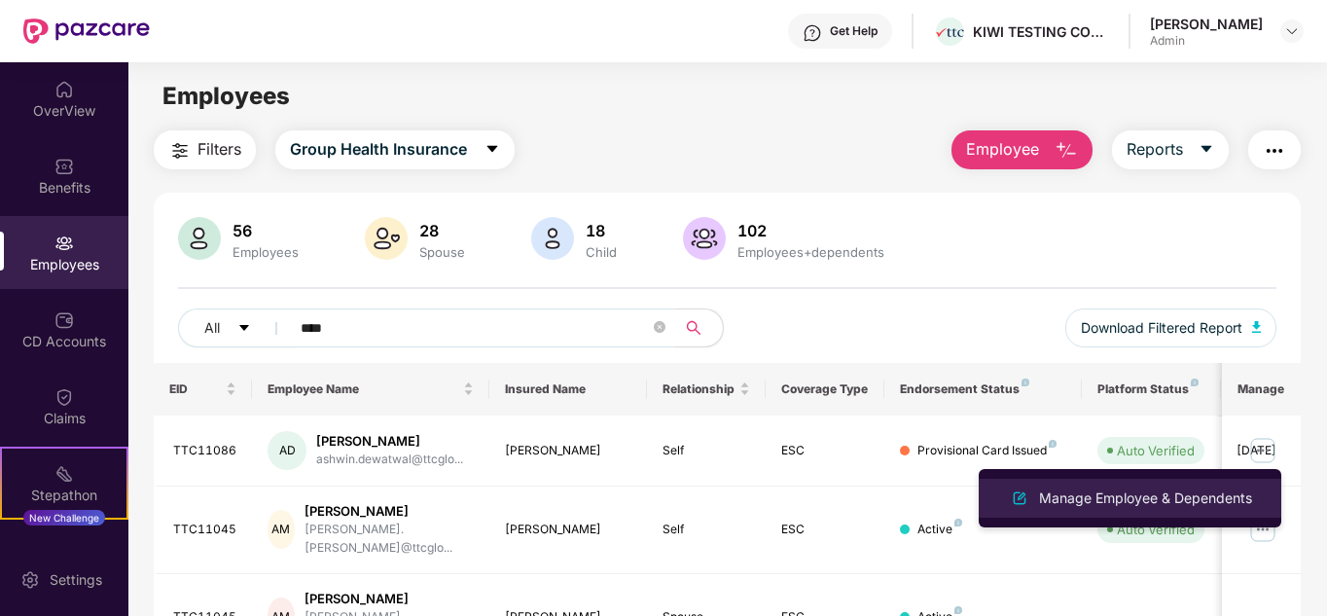
click at [1172, 488] on div "Manage Employee & Dependents" at bounding box center [1145, 498] width 221 height 21
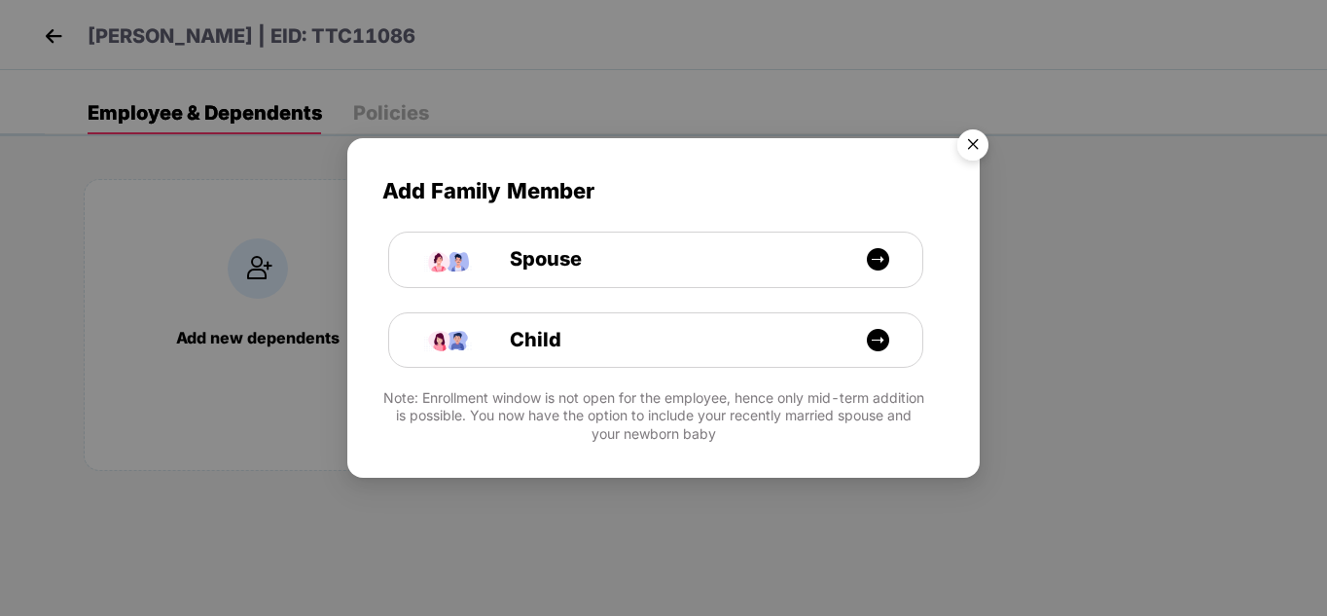
click at [978, 146] on img "Close" at bounding box center [973, 148] width 54 height 54
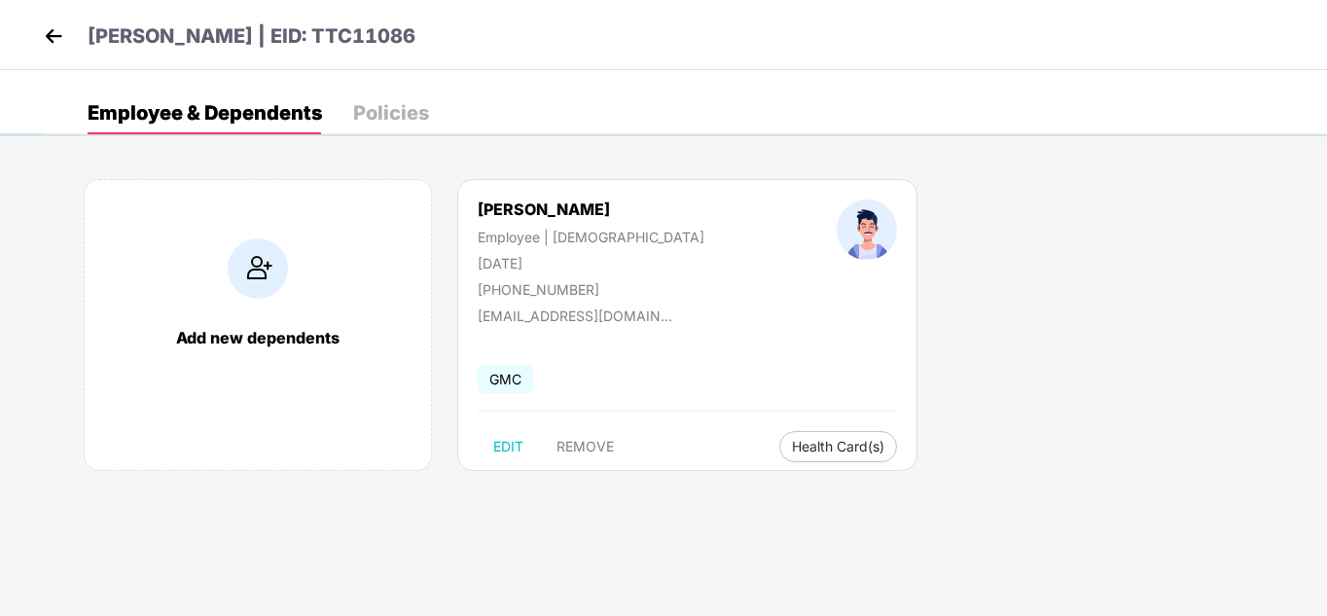
click at [383, 121] on div "Policies" at bounding box center [391, 112] width 76 height 19
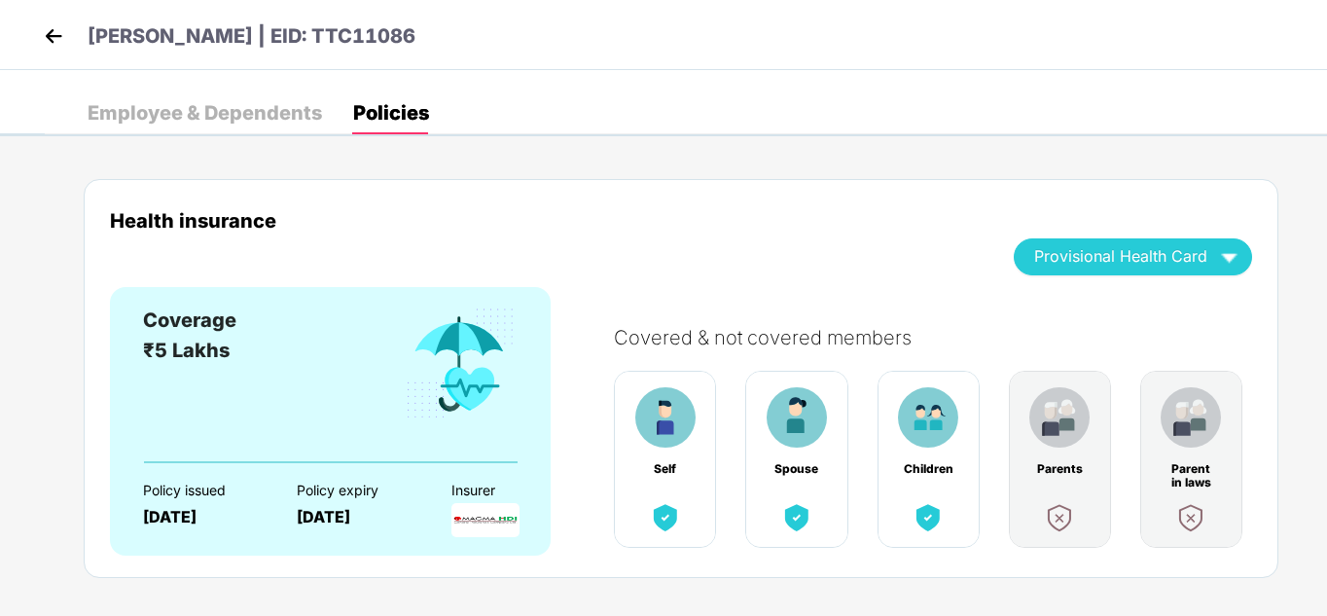
click at [1144, 246] on div "Provisional Health Card" at bounding box center [1133, 256] width 198 height 34
click at [1105, 314] on div "[PERSON_NAME]" at bounding box center [1134, 317] width 214 height 21
click at [42, 37] on img at bounding box center [53, 35] width 29 height 29
